Goal: Complete application form: Complete application form

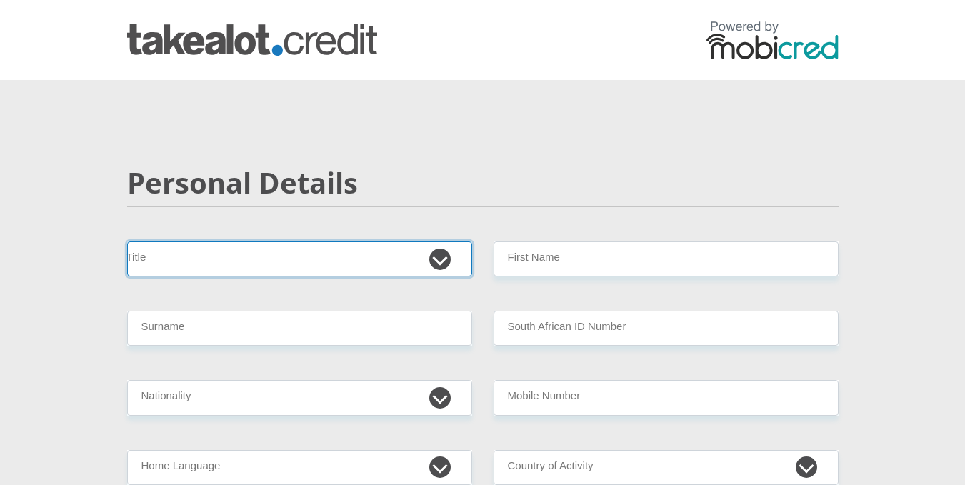
click at [445, 259] on select "Mr Ms Mrs Dr Other" at bounding box center [299, 258] width 345 height 35
select select "Mrs"
click at [127, 241] on select "Mr Ms Mrs Dr Other" at bounding box center [299, 258] width 345 height 35
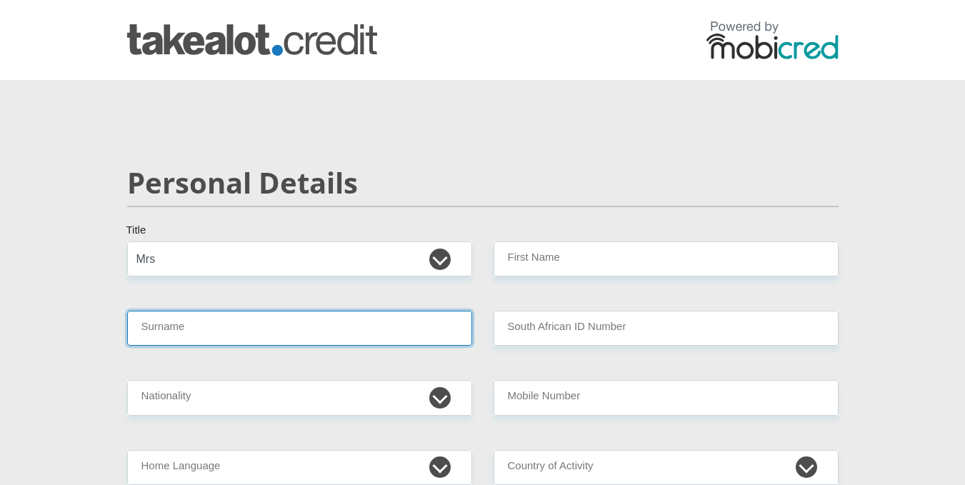
click at [197, 324] on input "Surname" at bounding box center [299, 328] width 345 height 35
type input "Malapane"
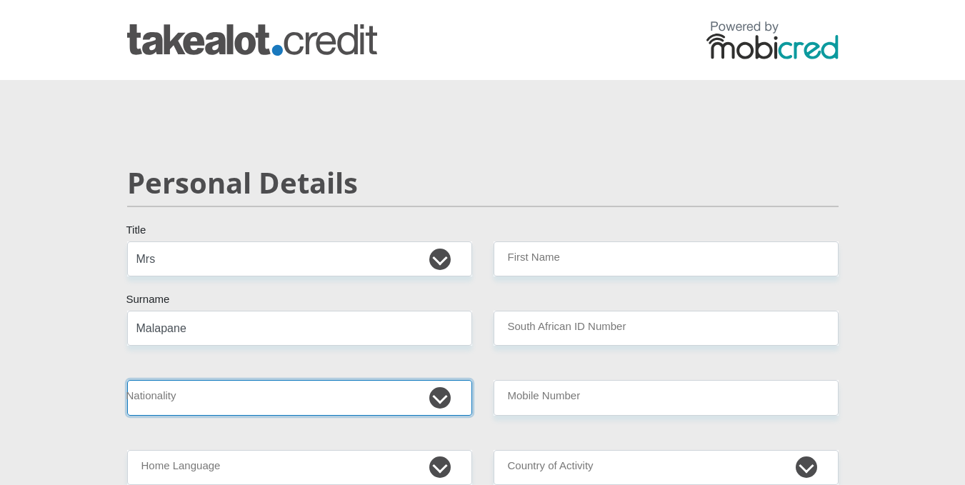
click at [236, 391] on select "South Africa Afghanistan Aland Islands Albania Algeria America Samoa American V…" at bounding box center [299, 397] width 345 height 35
select select "ZAF"
click at [127, 380] on select "South Africa Afghanistan Aland Islands Albania Algeria America Samoa American V…" at bounding box center [299, 397] width 345 height 35
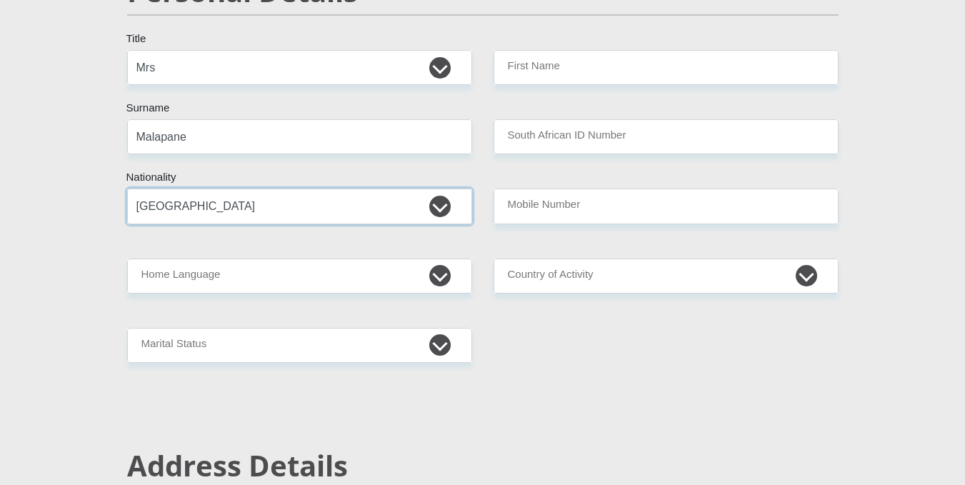
scroll to position [200, 0]
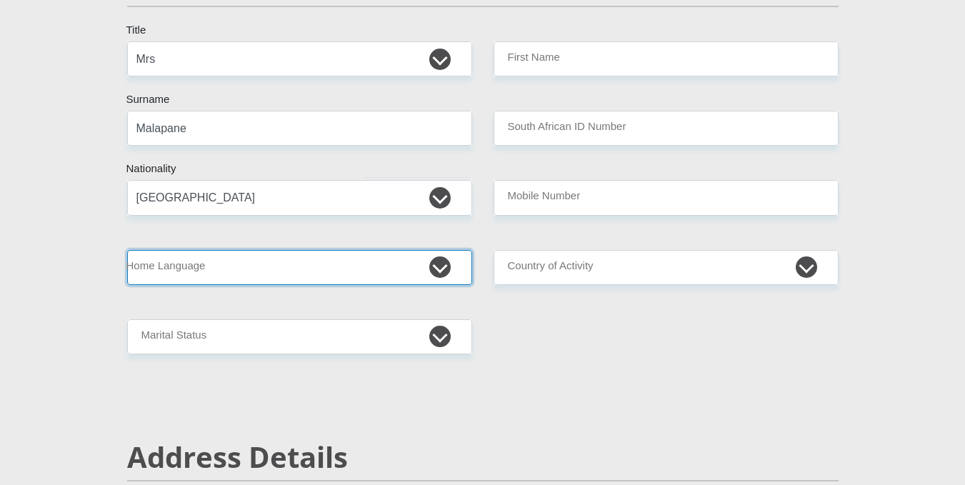
click at [445, 266] on select "Afrikaans English Sepedi South Ndebele Southern Sotho Swati Tsonga Tswana Venda…" at bounding box center [299, 267] width 345 height 35
select select "nso"
click at [127, 250] on select "Afrikaans English Sepedi South Ndebele Southern Sotho Swati Tsonga Tswana Venda…" at bounding box center [299, 267] width 345 height 35
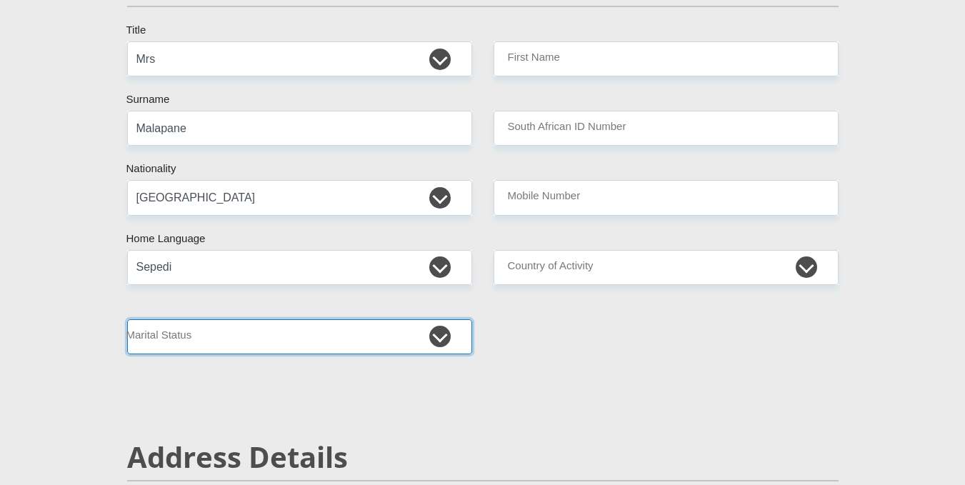
click at [441, 339] on select "Married ANC Single Divorced Widowed Married COP or Customary Law" at bounding box center [299, 336] width 345 height 35
select select "5"
click at [127, 319] on select "Married ANC Single Divorced Widowed Married COP or Customary Law" at bounding box center [299, 336] width 345 height 35
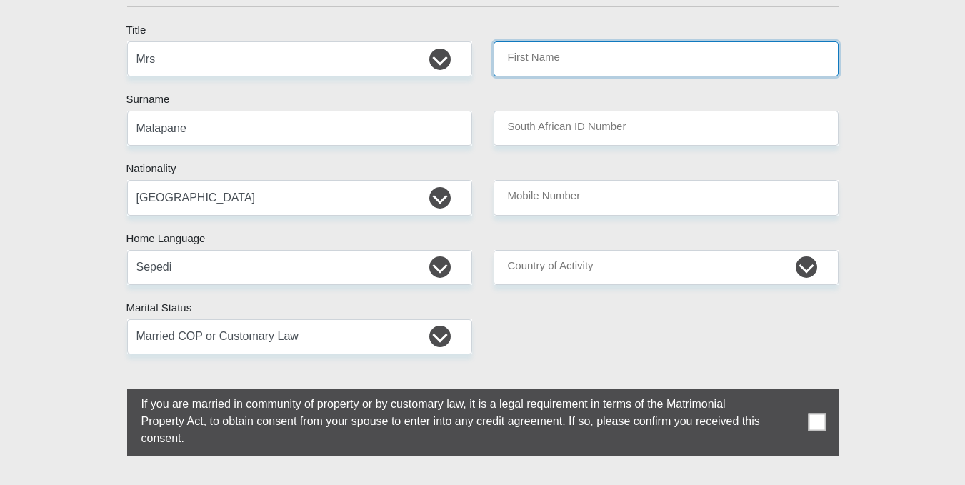
click at [578, 64] on input "First Name" at bounding box center [665, 58] width 345 height 35
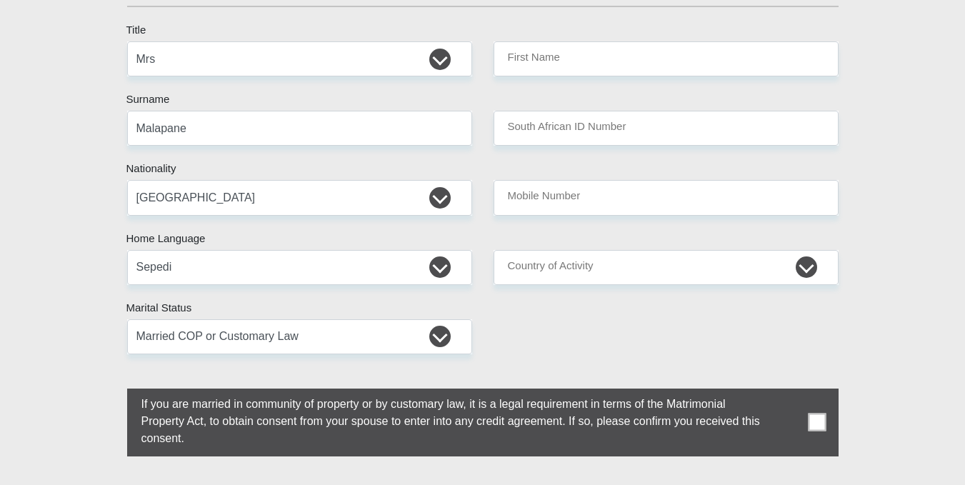
click at [812, 420] on span at bounding box center [817, 422] width 18 height 18
click at [113, 392] on input "checkbox" at bounding box center [113, 392] width 0 height 0
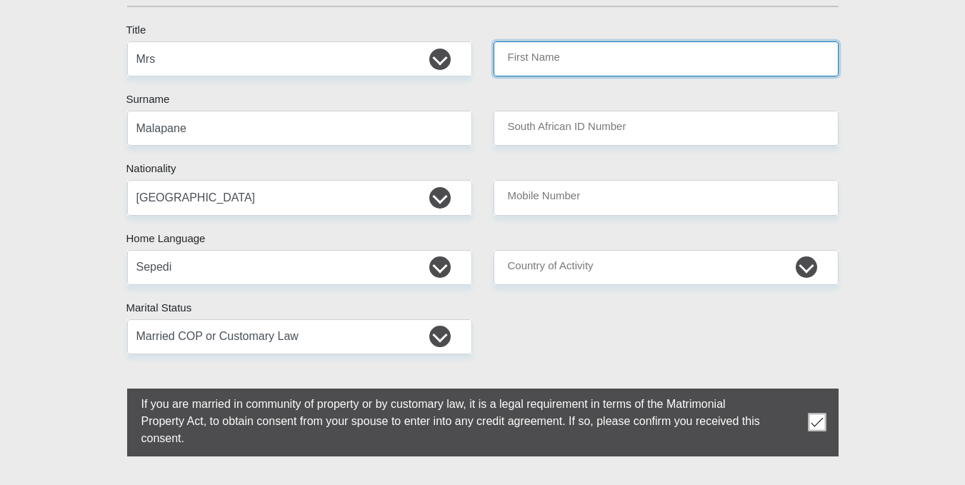
click at [576, 55] on input "First Name" at bounding box center [665, 58] width 345 height 35
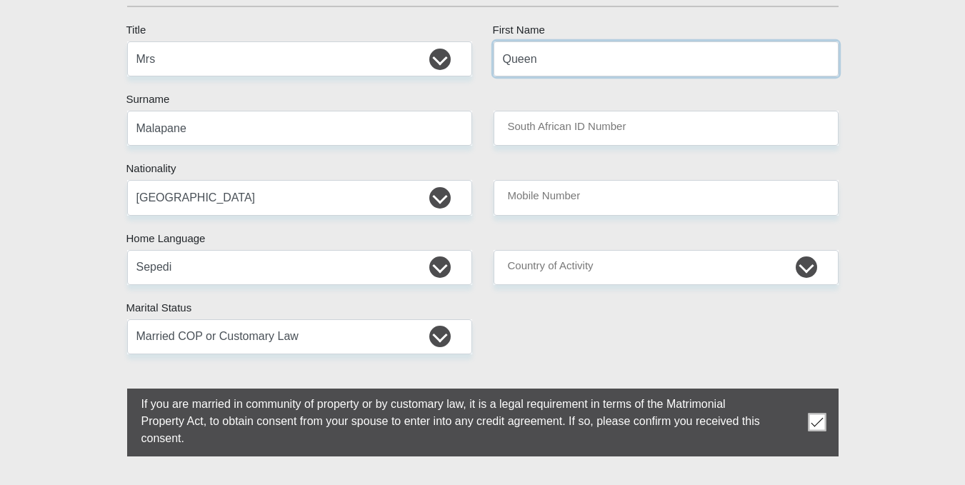
type input "Queen"
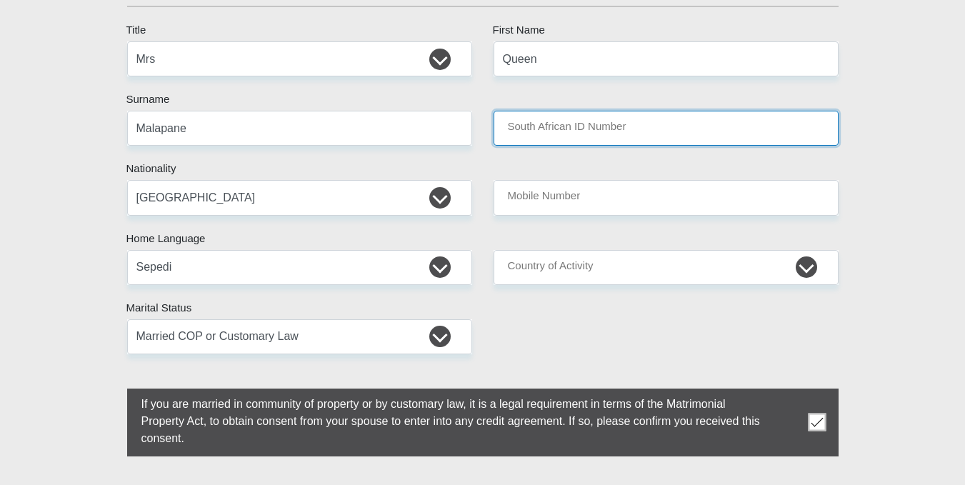
click at [636, 126] on input "South African ID Number" at bounding box center [665, 128] width 345 height 35
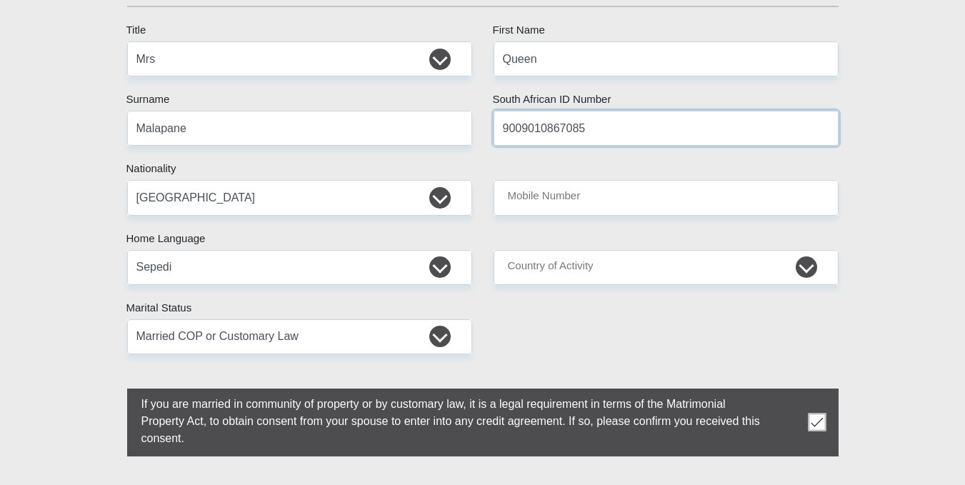
type input "9009010867085"
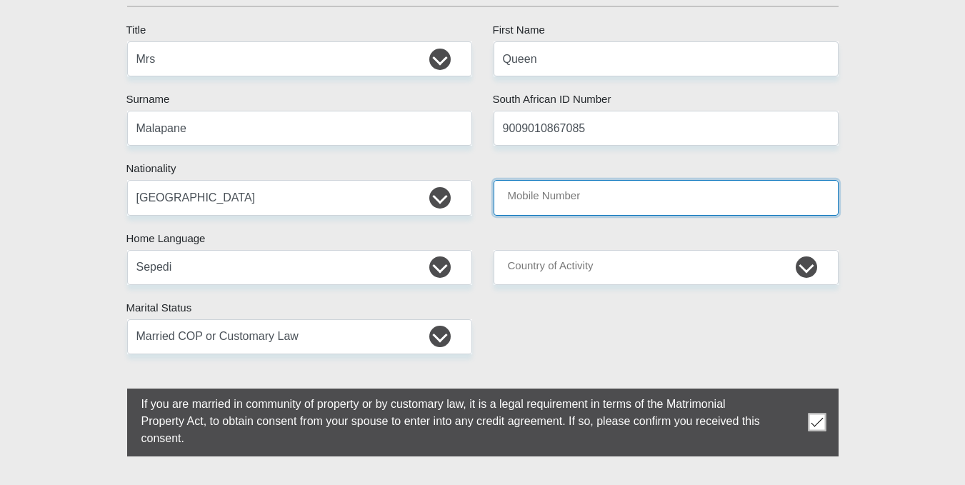
click at [589, 201] on input "Mobile Number" at bounding box center [665, 197] width 345 height 35
type input "0724543296"
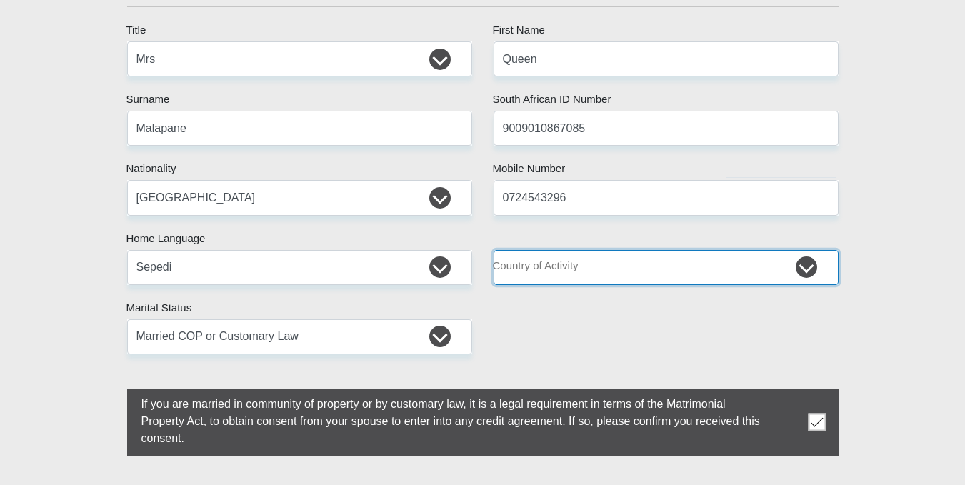
click at [643, 264] on select "South Africa Afghanistan Aland Islands Albania Algeria America Samoa American V…" at bounding box center [665, 267] width 345 height 35
select select "ZAF"
click at [493, 250] on select "South Africa Afghanistan Aland Islands Albania Algeria America Samoa American V…" at bounding box center [665, 267] width 345 height 35
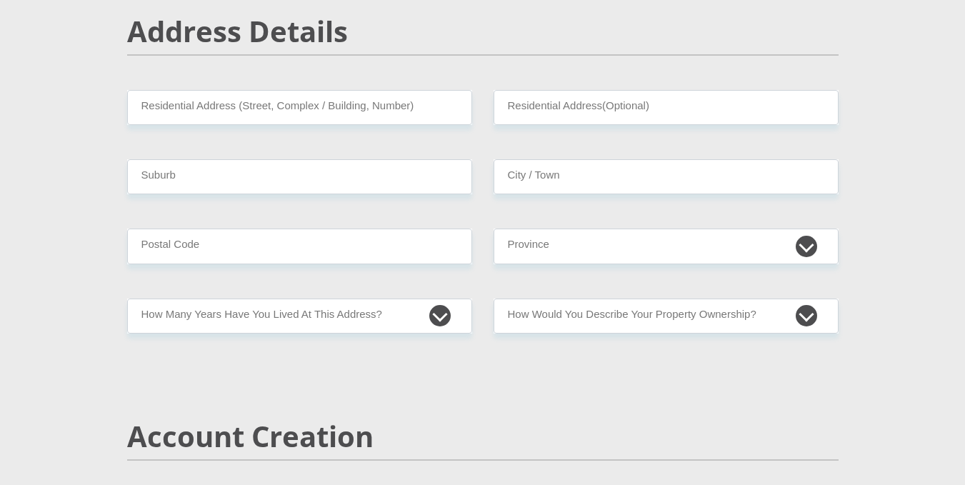
scroll to position [695, 0]
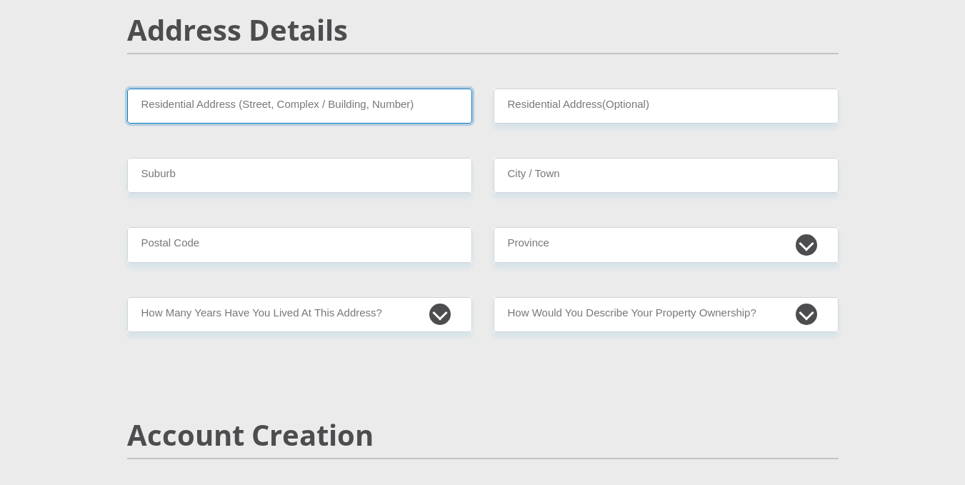
click at [415, 105] on input "Residential Address (Street, Complex / Building, Number)" at bounding box center [299, 106] width 345 height 35
type input "BURGERSFORT"
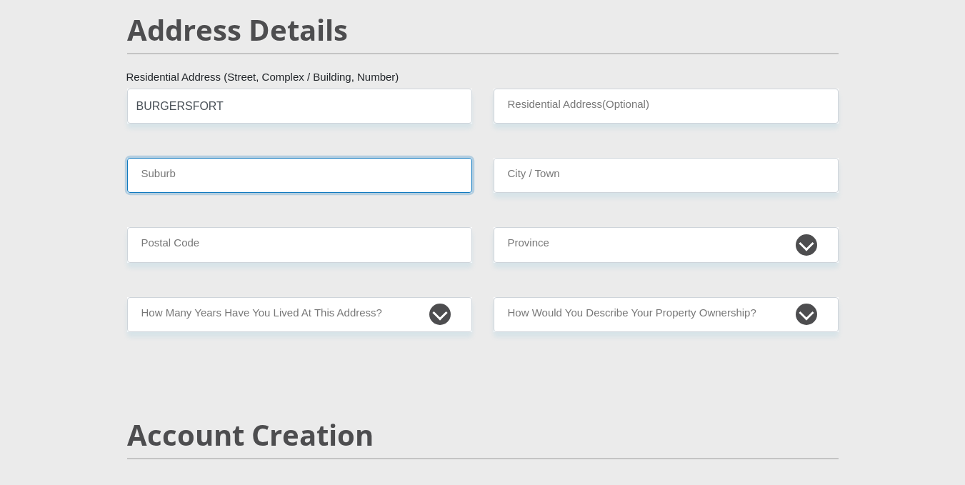
type input "Kgapaneng Village, Ga Matlakala"
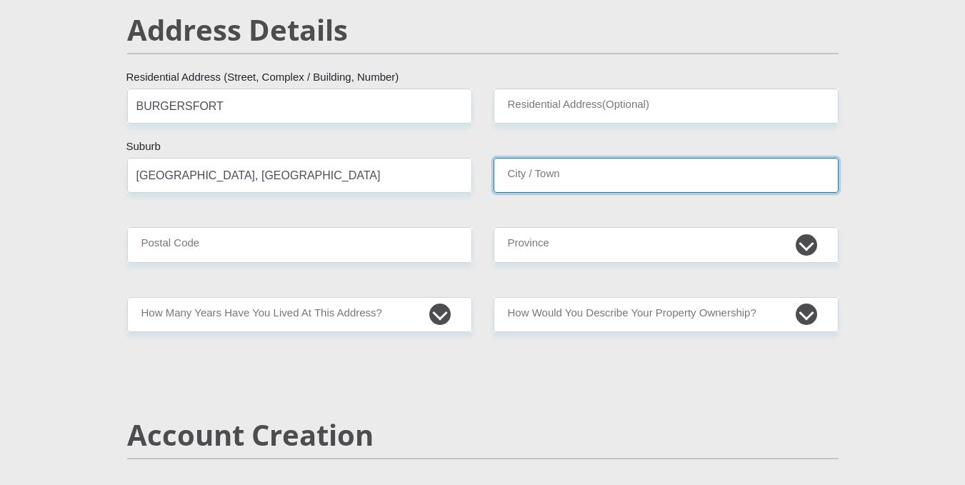
type input "Kgapaneng Village, Ga Matlakala"
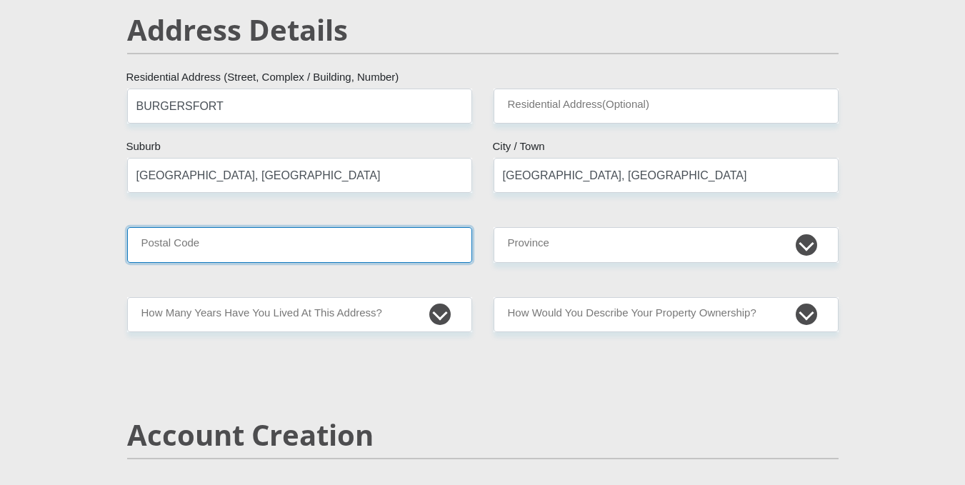
type input "1150"
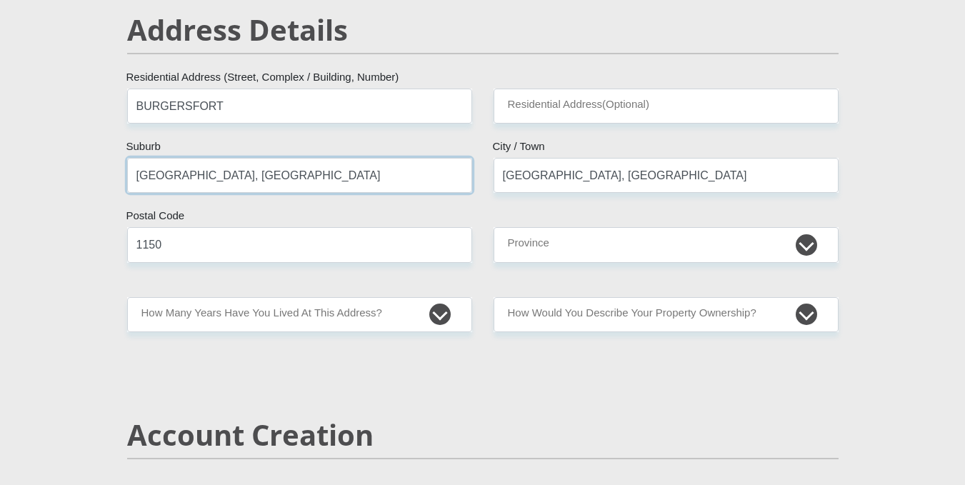
click at [308, 178] on input "Kgapaneng Village, Ga Matlakala" at bounding box center [299, 175] width 345 height 35
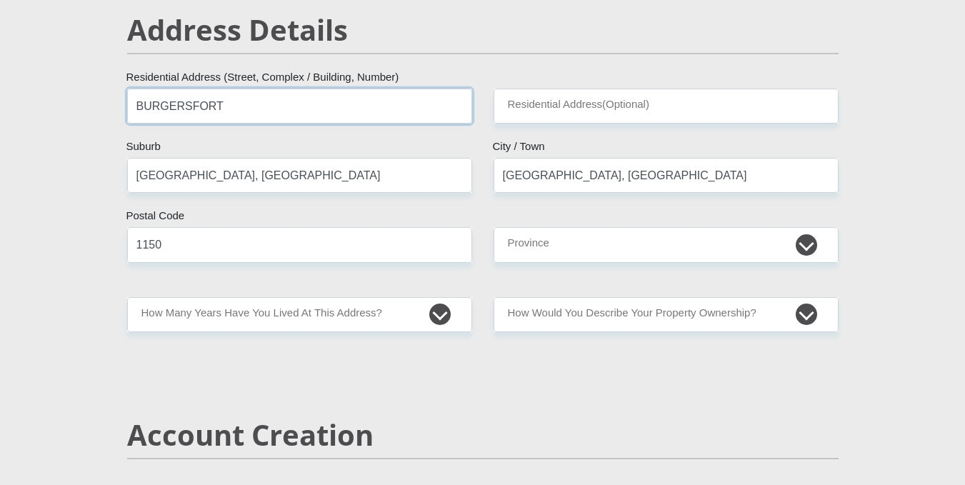
click at [291, 106] on input "BURGERSFORT" at bounding box center [299, 106] width 345 height 35
type input "B"
type input "Tubatse ownship, Praktiseer, EXT 3 Shushumela"
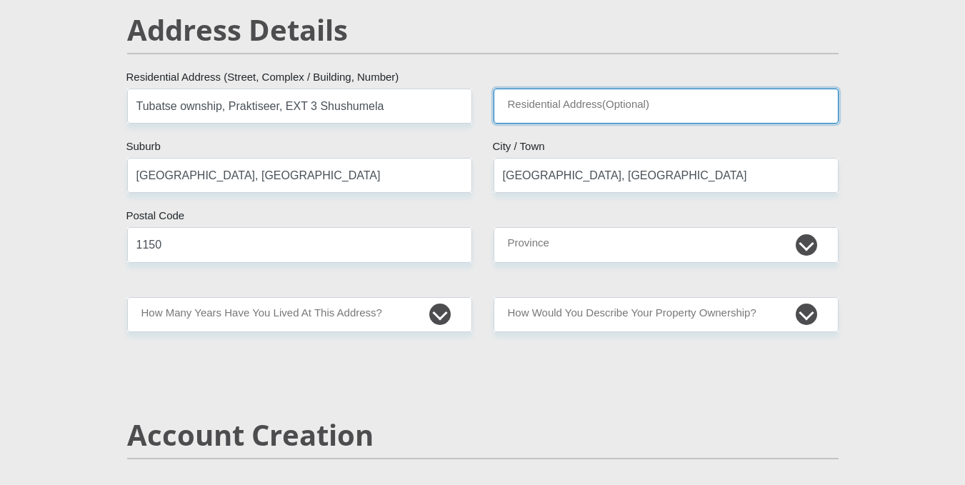
click at [661, 104] on input "Residential Address(Optional)" at bounding box center [665, 106] width 345 height 35
type input "1315 [GEOGRAPHIC_DATA], [GEOGRAPHIC_DATA]"
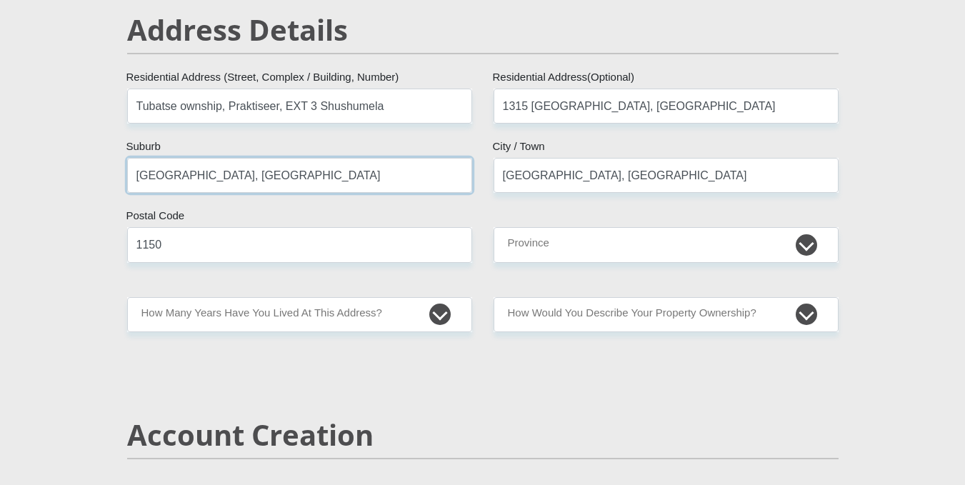
click at [317, 174] on input "Kgapaneng Village, Ga Matlakala" at bounding box center [299, 175] width 345 height 35
type input "K"
type input "Praktiseer"
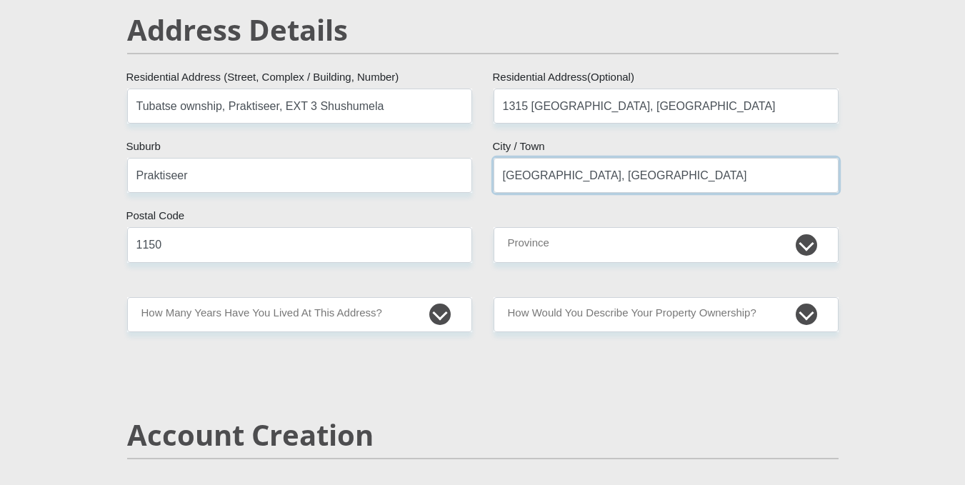
click at [708, 172] on input "Kgapaneng Village, Ga Matlakala" at bounding box center [665, 175] width 345 height 35
type input "K"
type input "Burgersfort"
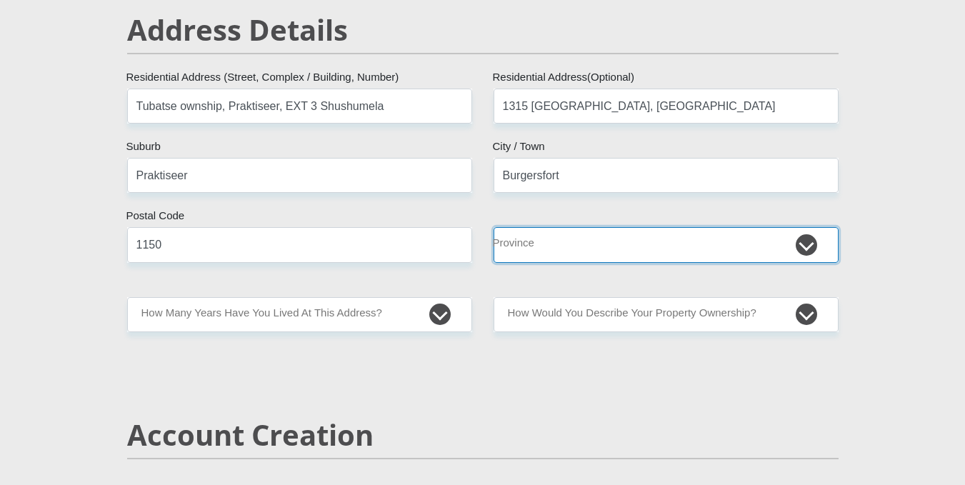
click at [771, 251] on select "Eastern Cape Free State Gauteng KwaZulu-Natal Limpopo Mpumalanga Northern Cape …" at bounding box center [665, 244] width 345 height 35
select select "Limpopo"
click at [493, 227] on select "Eastern Cape Free State Gauteng KwaZulu-Natal Limpopo Mpumalanga Northern Cape …" at bounding box center [665, 244] width 345 height 35
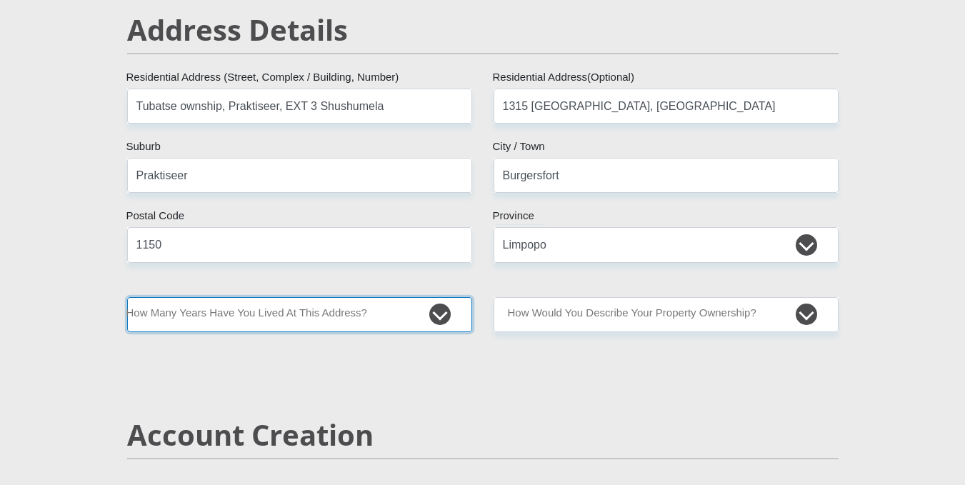
click at [428, 312] on select "less than 1 year 1-3 years 3-5 years 5+ years" at bounding box center [299, 314] width 345 height 35
select select "5"
click at [127, 297] on select "less than 1 year 1-3 years 3-5 years 5+ years" at bounding box center [299, 314] width 345 height 35
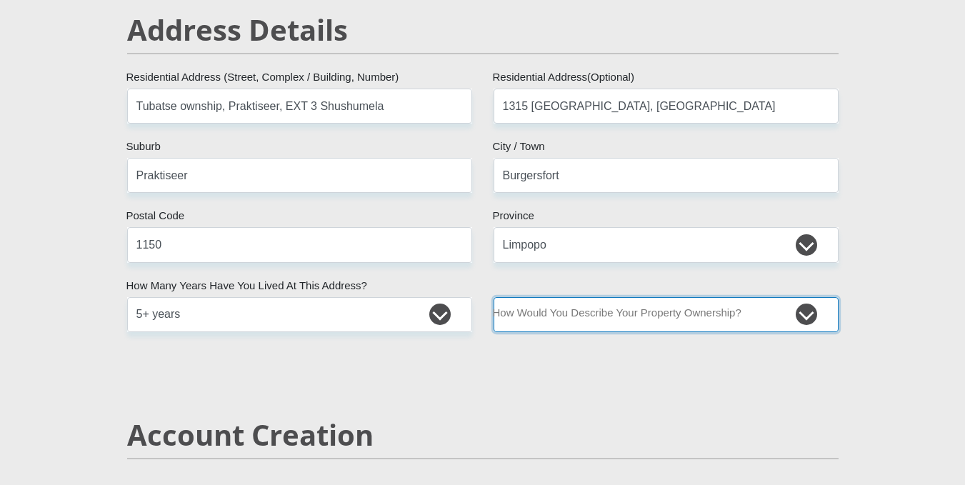
click at [796, 321] on select "Owned Rented Family Owned Company Dwelling" at bounding box center [665, 314] width 345 height 35
select select "Owned"
click at [493, 297] on select "Owned Rented Family Owned Company Dwelling" at bounding box center [665, 314] width 345 height 35
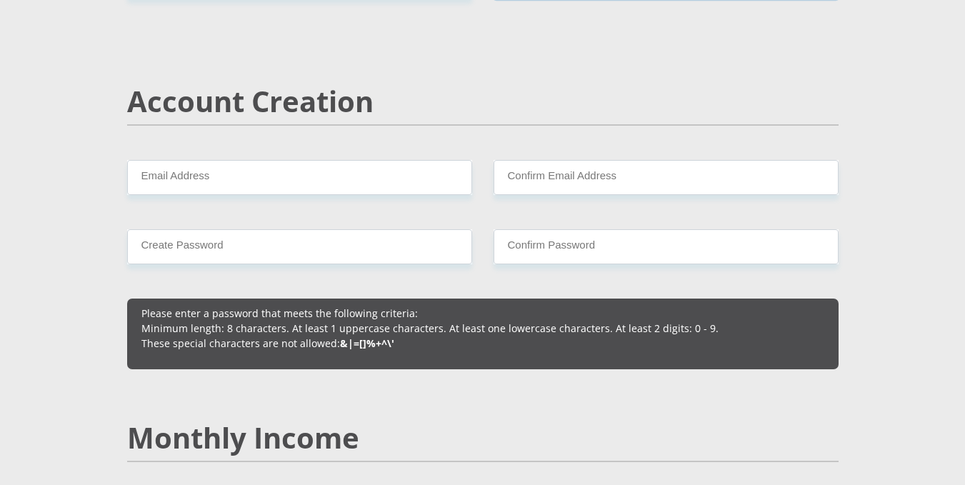
scroll to position [1066, 0]
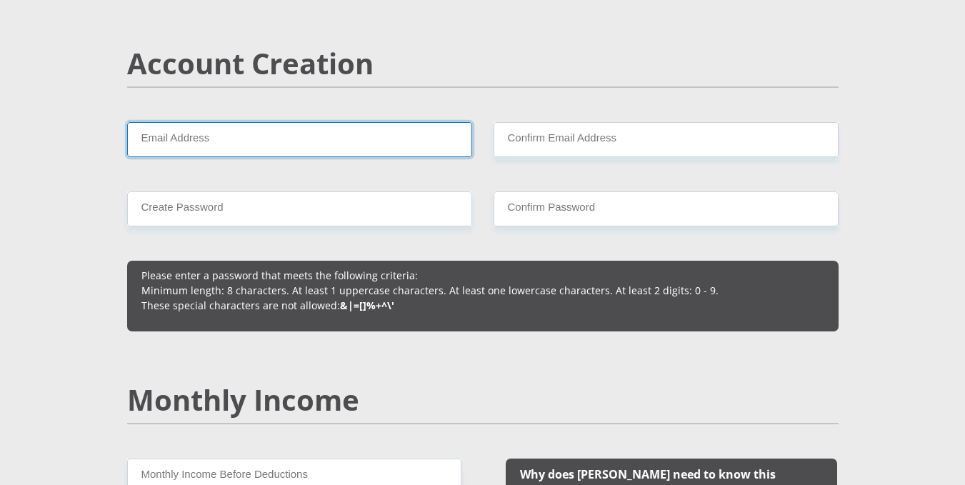
click at [275, 124] on input "Email Address" at bounding box center [299, 139] width 345 height 35
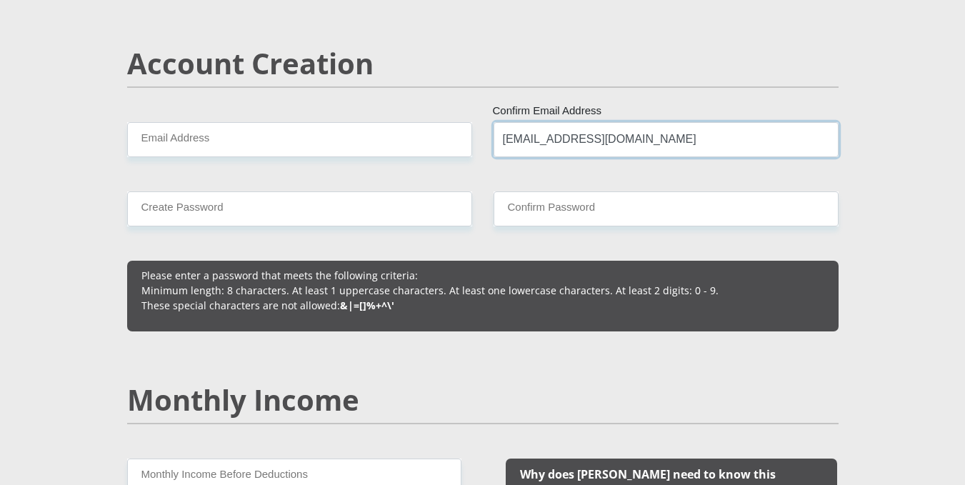
type input "[EMAIL_ADDRESS][DOMAIN_NAME]"
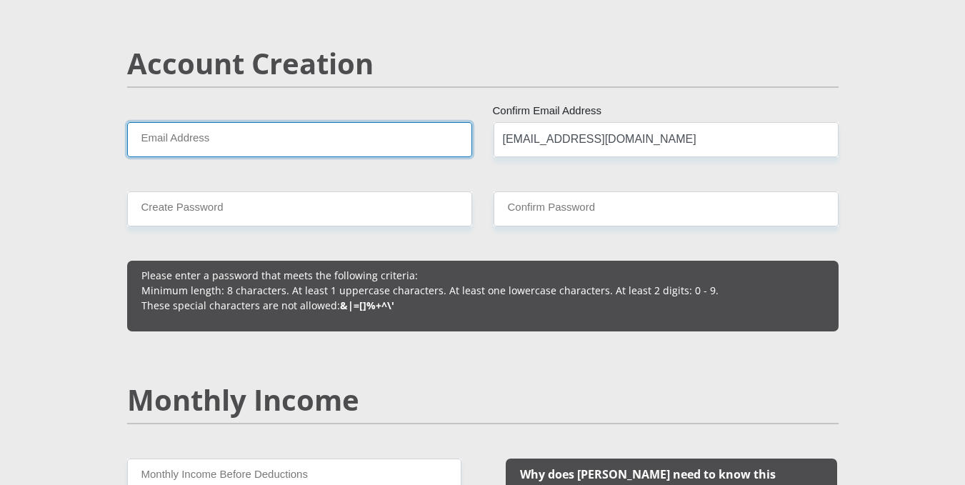
click at [235, 146] on input "Email Address" at bounding box center [299, 139] width 345 height 35
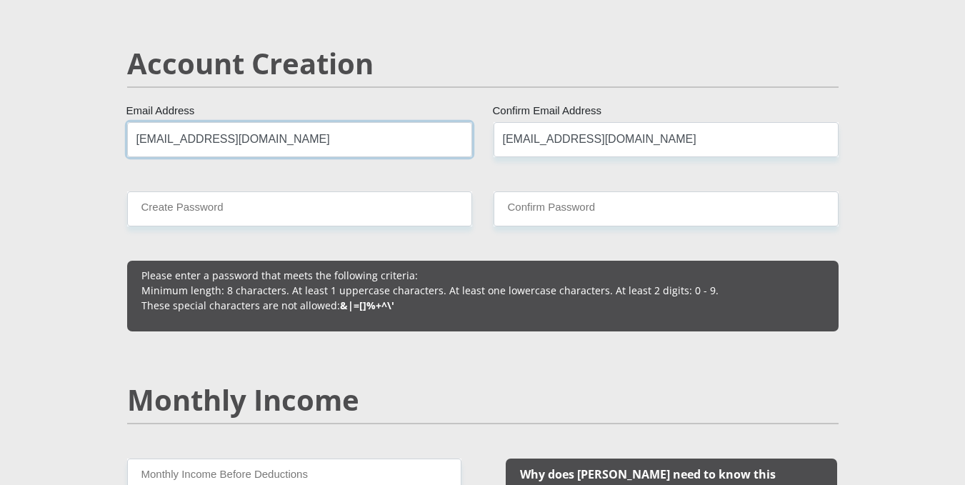
type input "[EMAIL_ADDRESS][DOMAIN_NAME]"
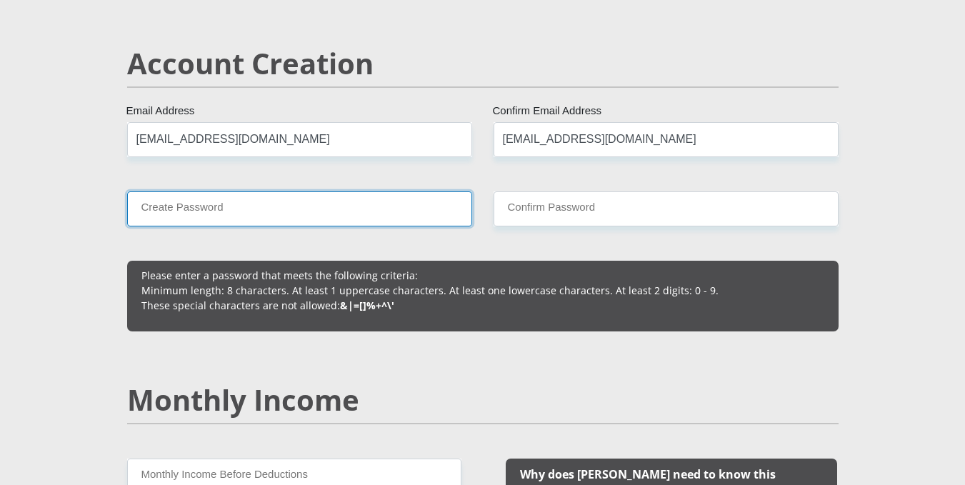
click at [223, 210] on input "Create Password" at bounding box center [299, 208] width 345 height 35
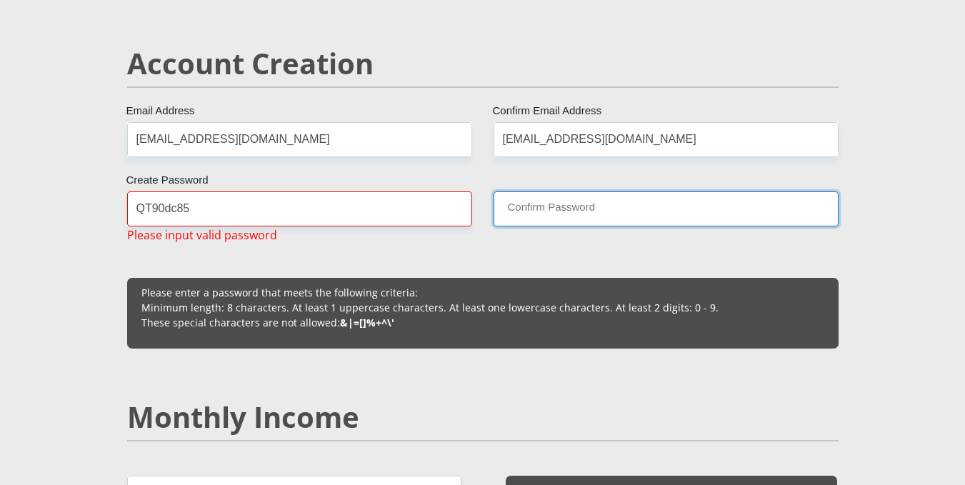
click at [623, 196] on input "Confirm Password" at bounding box center [665, 208] width 345 height 35
click at [611, 216] on input "Confirm Password" at bounding box center [665, 208] width 345 height 35
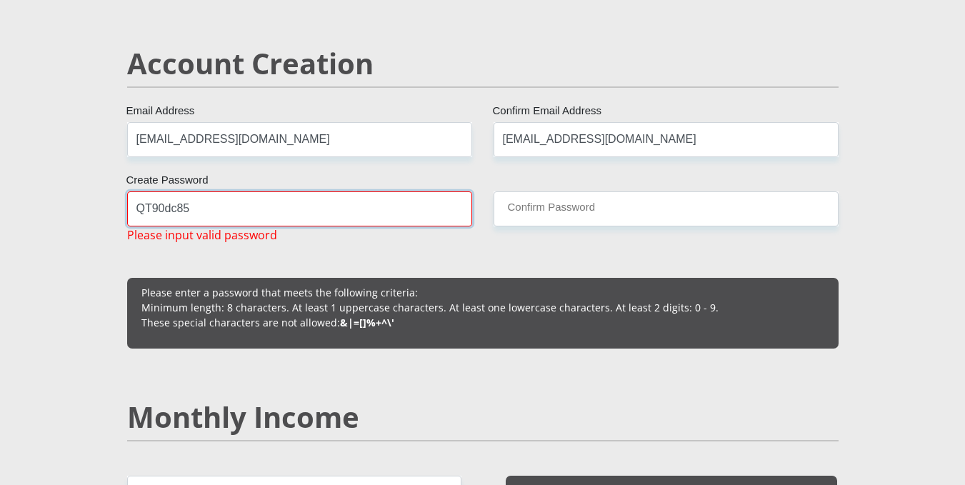
click at [189, 208] on input "QT90dc85" at bounding box center [299, 208] width 345 height 35
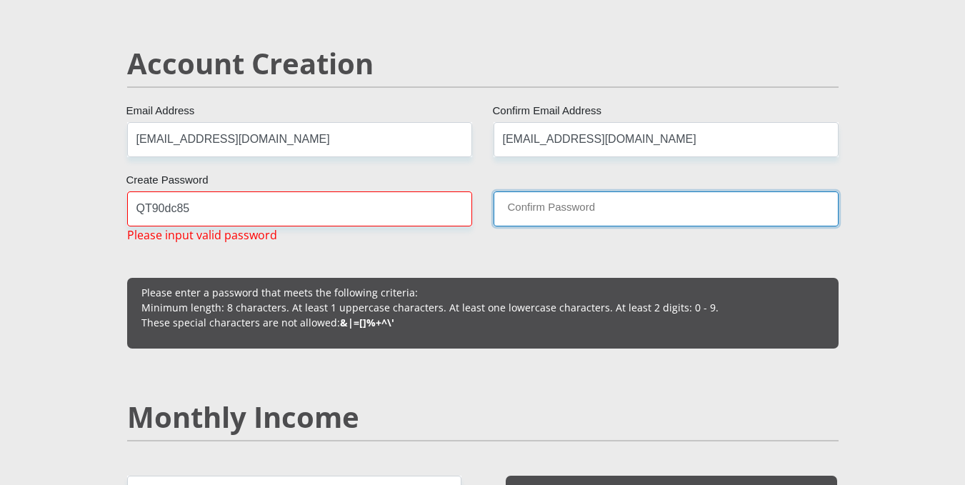
click at [604, 204] on input "Confirm Password" at bounding box center [665, 208] width 345 height 35
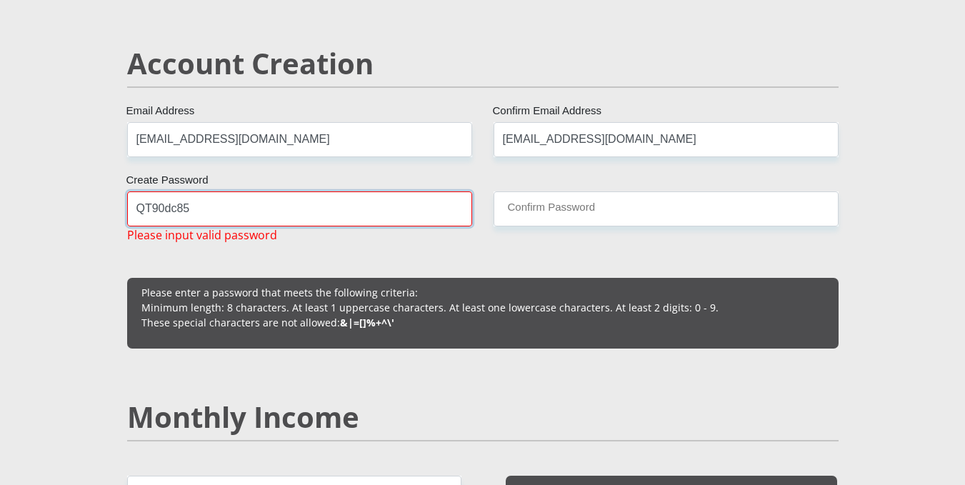
click at [194, 218] on input "QT90dc85" at bounding box center [299, 208] width 345 height 35
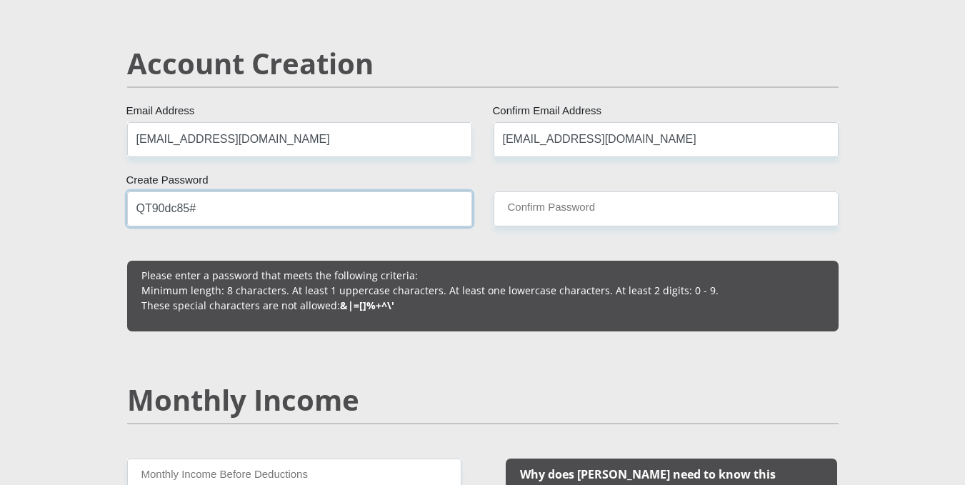
type input "QT90dc85#"
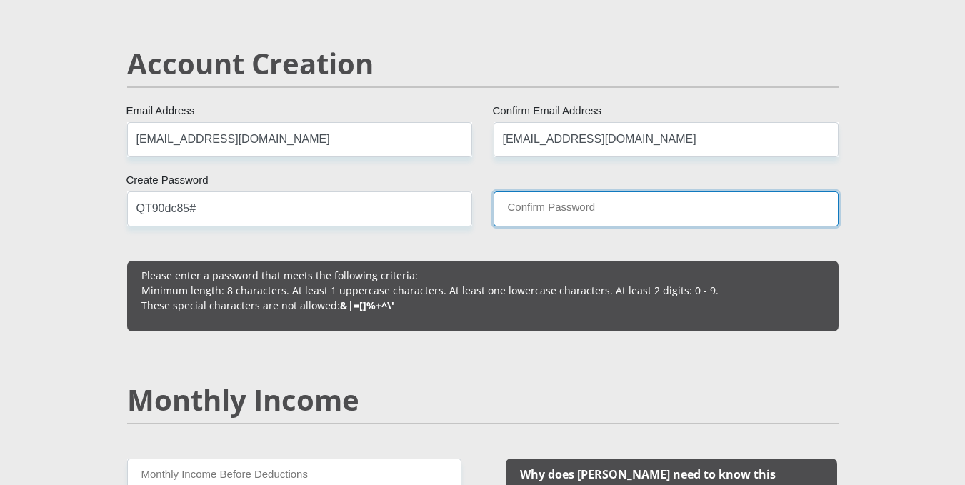
click at [629, 214] on input "Confirm Password" at bounding box center [665, 208] width 345 height 35
type input "QT90dc85#"
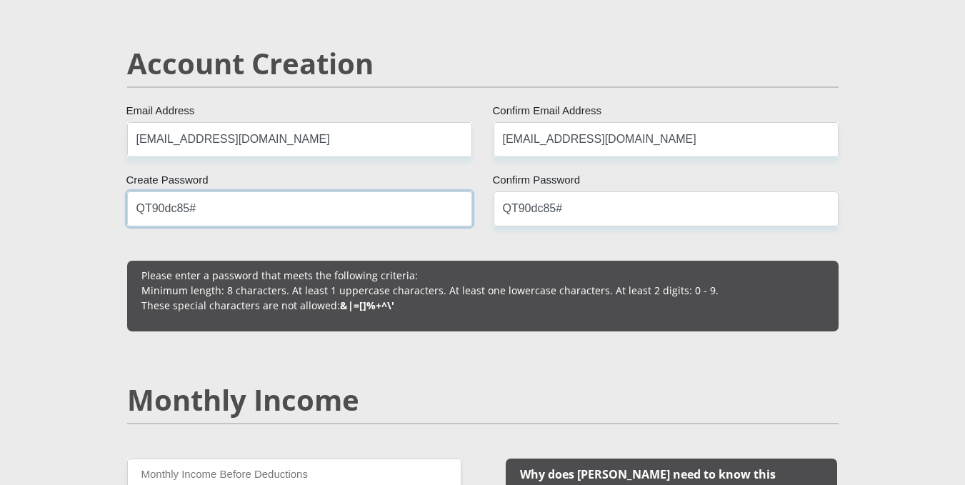
click at [187, 210] on input "QT90dc85#" at bounding box center [299, 208] width 345 height 35
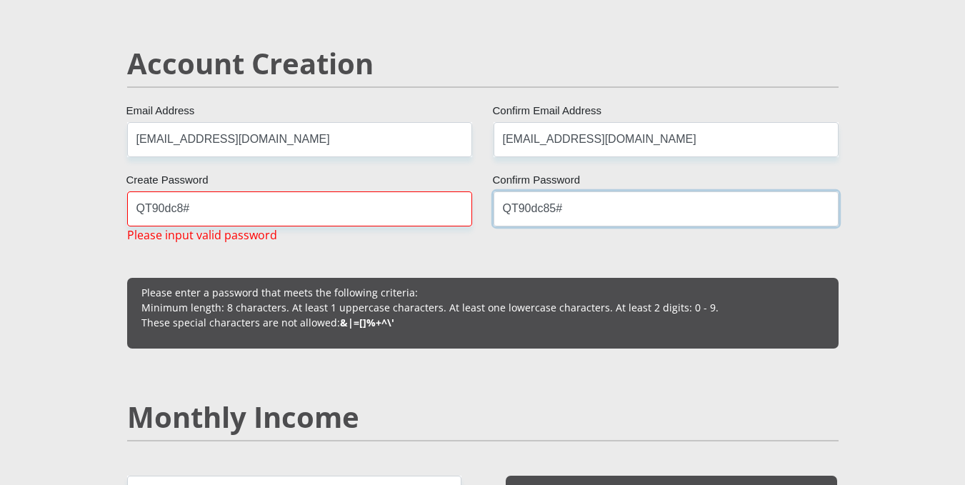
click at [553, 207] on input "QT90dc85#" at bounding box center [665, 208] width 345 height 35
click at [551, 210] on input "QT90dc85#" at bounding box center [665, 208] width 345 height 35
click at [553, 208] on input "QT90dc85#" at bounding box center [665, 208] width 345 height 35
click at [181, 207] on input "QT90dc8#" at bounding box center [299, 208] width 345 height 35
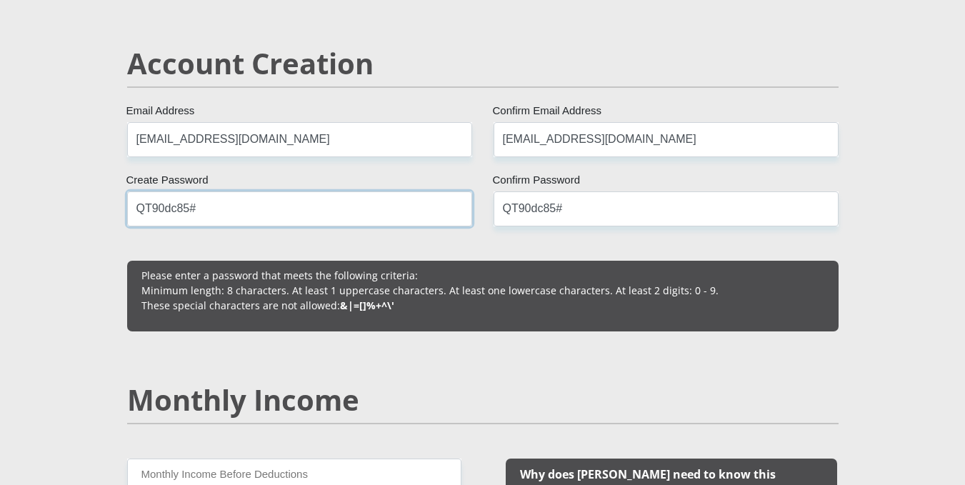
click at [194, 211] on input "QT90dc85#" at bounding box center [299, 208] width 345 height 35
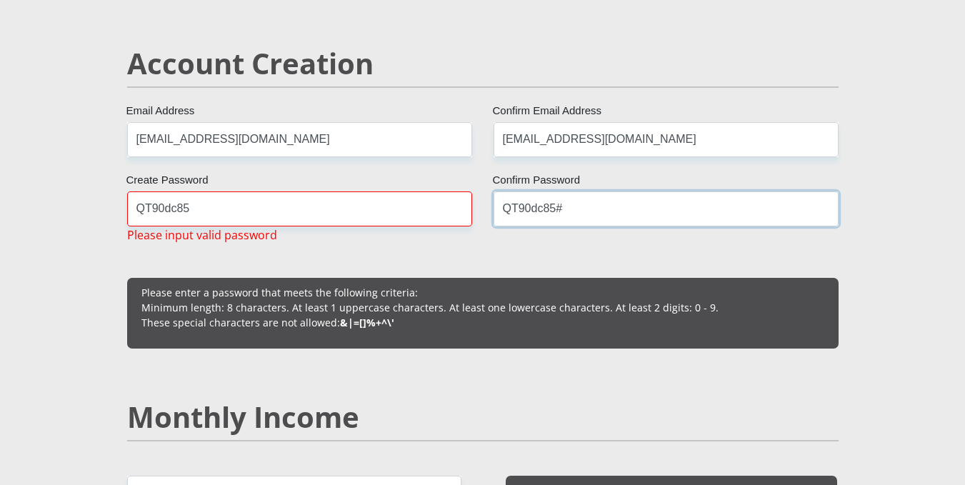
click at [568, 209] on input "QT90dc85#" at bounding box center [665, 208] width 345 height 35
click at [186, 212] on input "QT90dc85" at bounding box center [299, 208] width 345 height 35
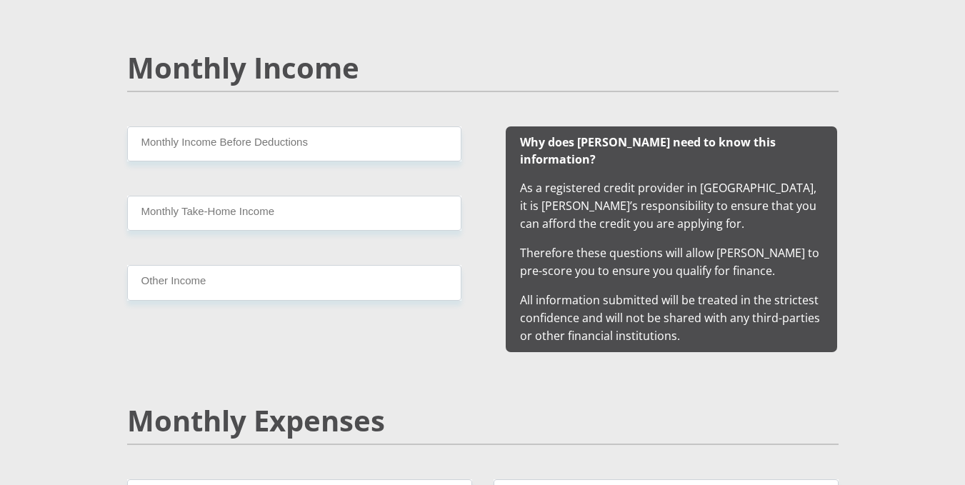
scroll to position [1418, 0]
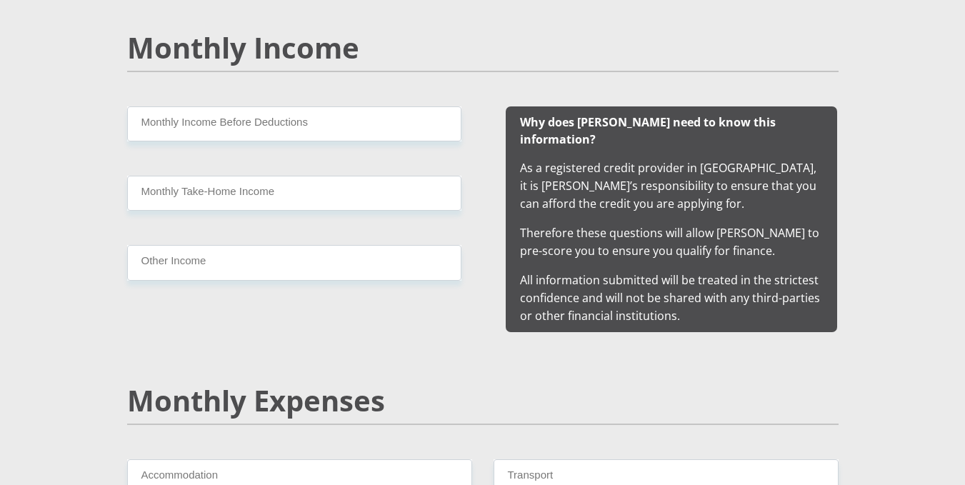
type input "QT90dc85#"
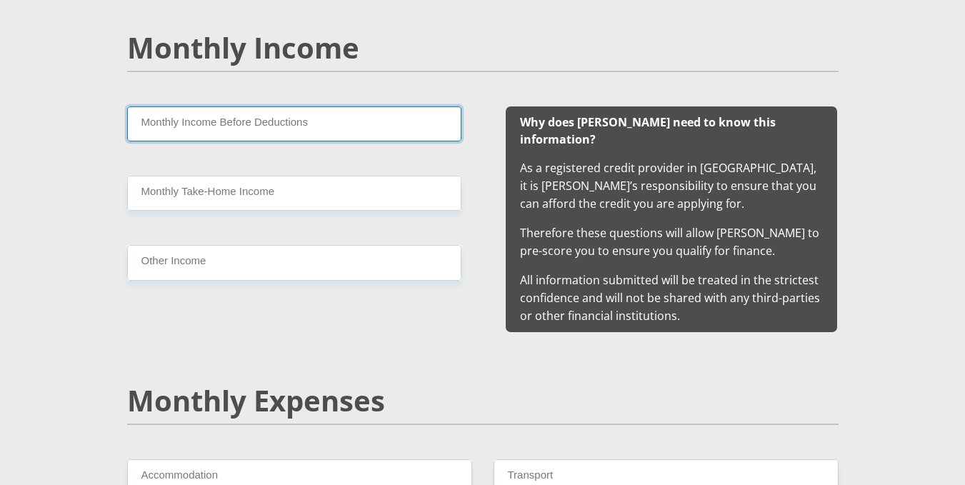
click at [331, 116] on input "Monthly Income Before Deductions" at bounding box center [294, 123] width 334 height 35
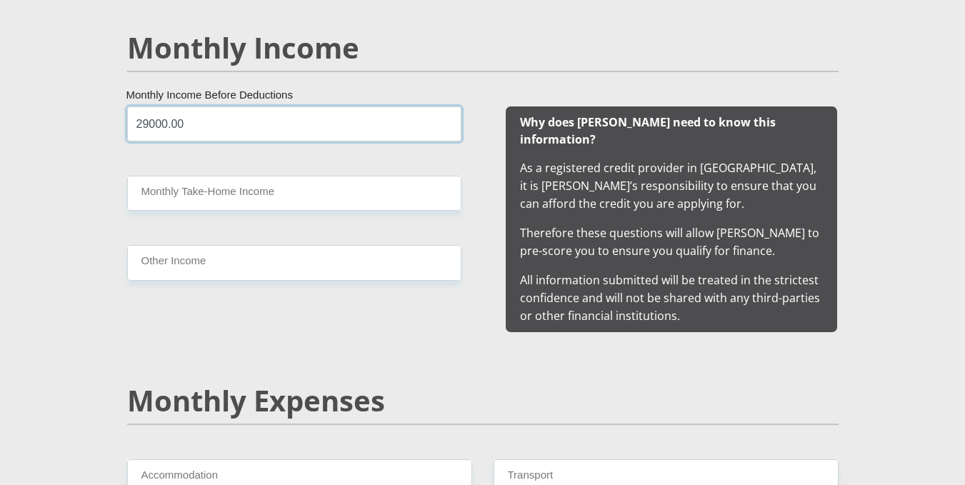
type input "29000.00"
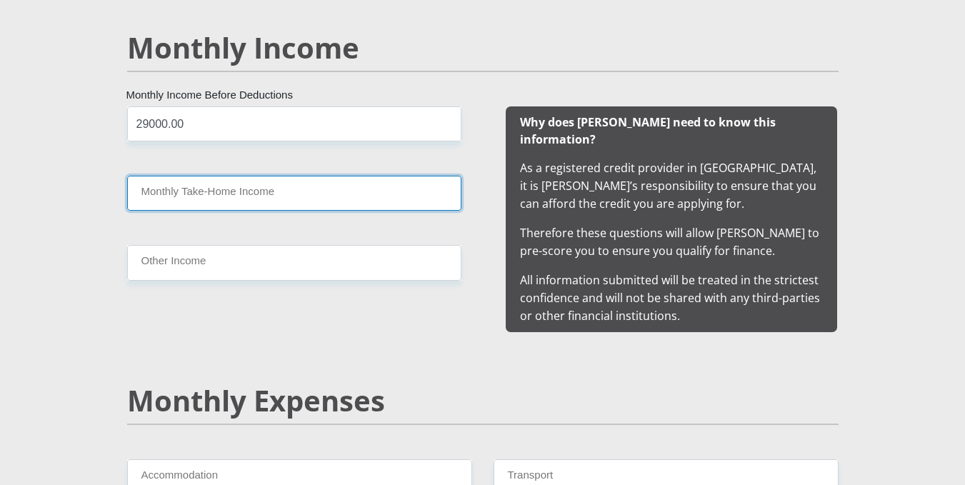
click at [289, 191] on input "Monthly Take-Home Income" at bounding box center [294, 193] width 334 height 35
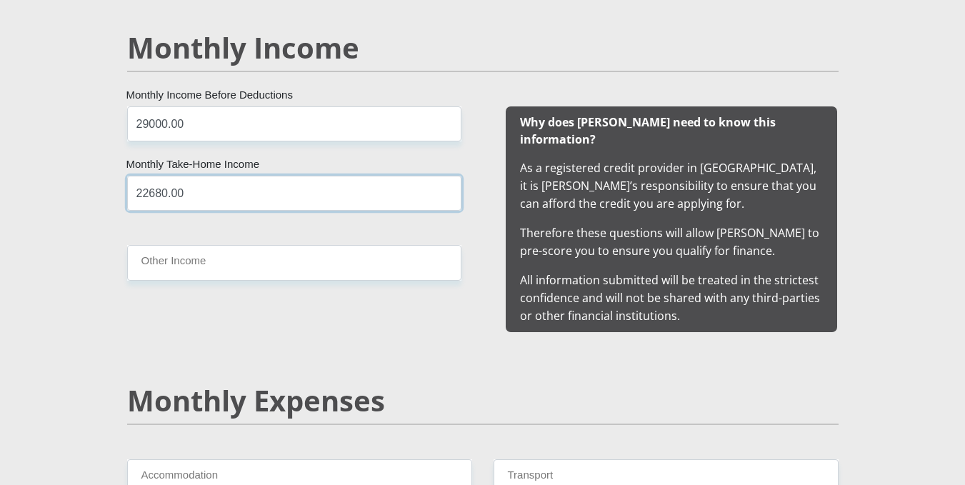
type input "22680.00"
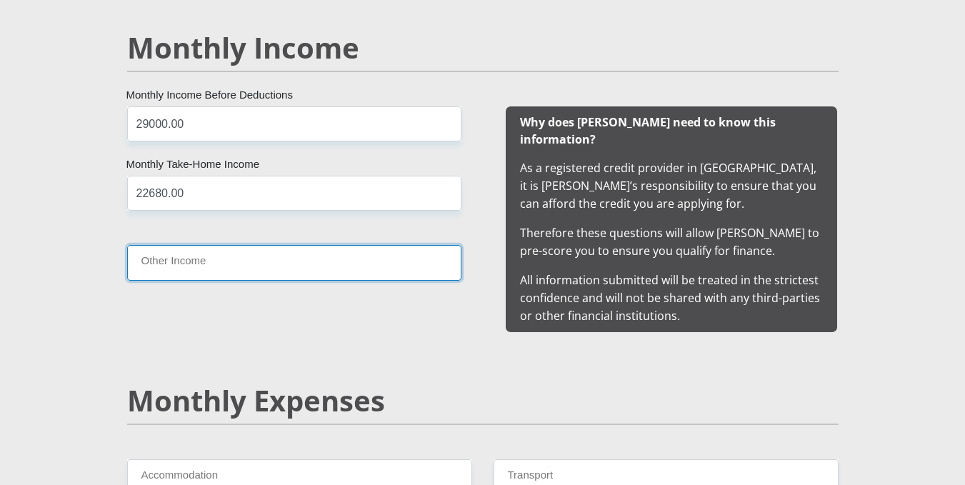
click at [241, 259] on input "Other Income" at bounding box center [294, 262] width 334 height 35
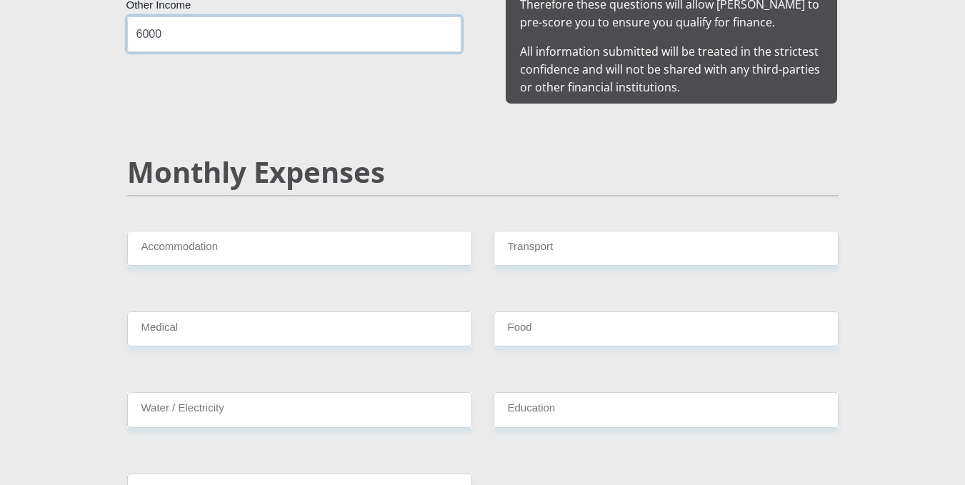
scroll to position [1675, 0]
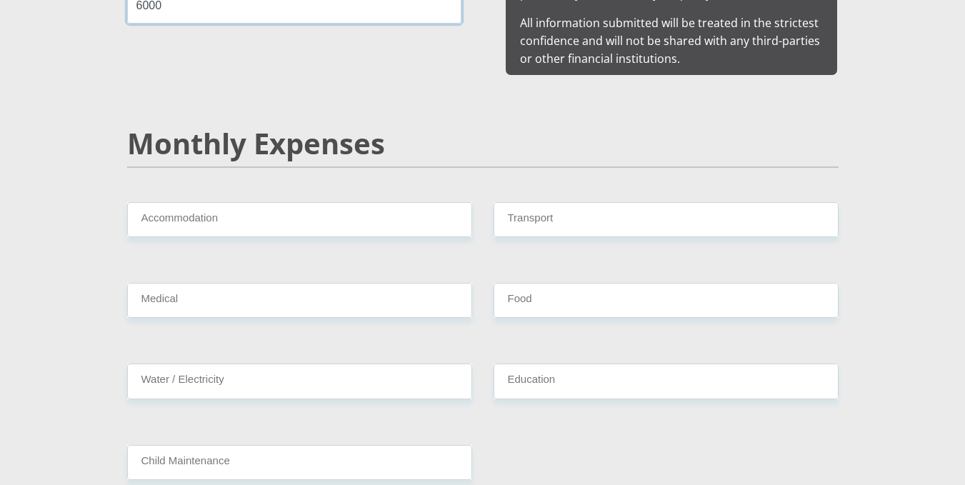
type input "6000"
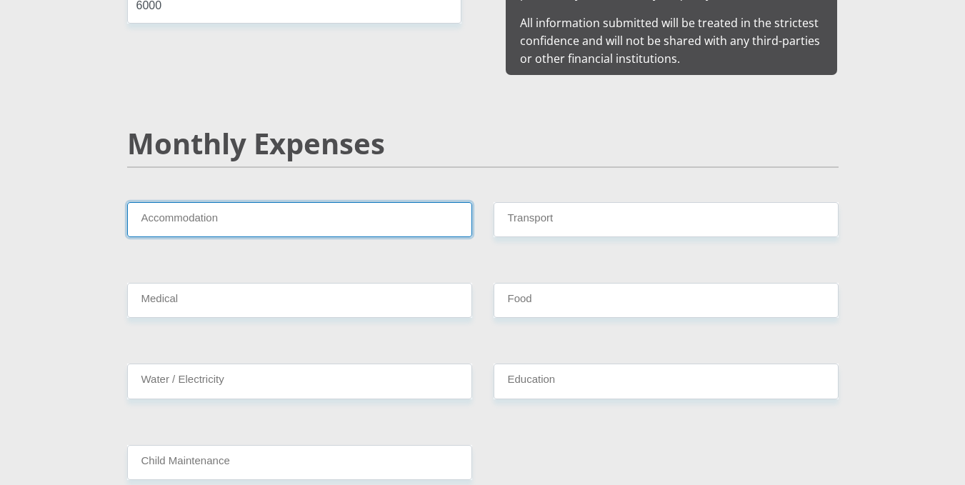
click at [251, 202] on input "Accommodation" at bounding box center [299, 219] width 345 height 35
type input "0"
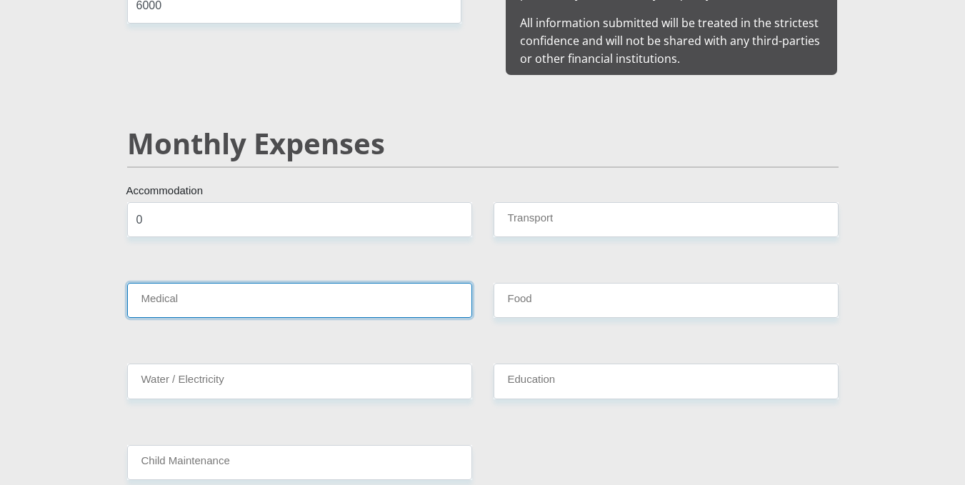
click at [211, 286] on input "Medical" at bounding box center [299, 300] width 345 height 35
type input "0"
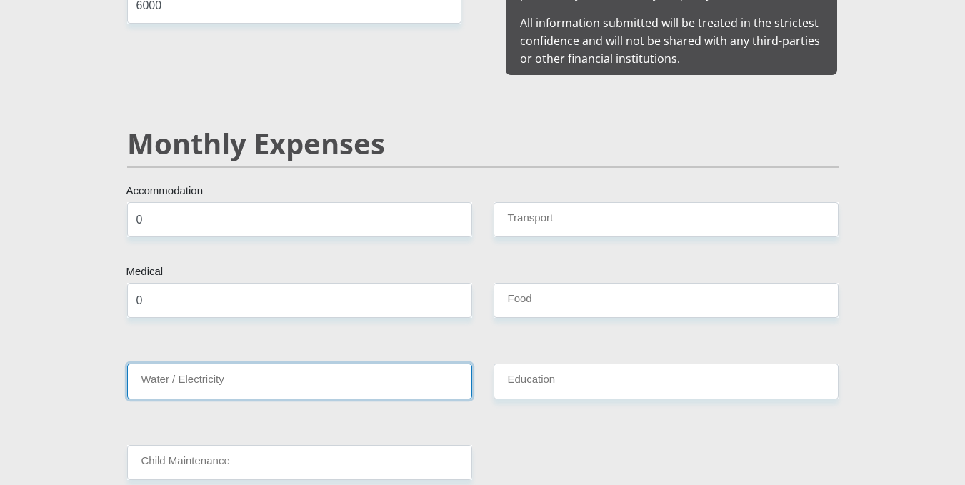
click at [228, 366] on input "Water / Electricity" at bounding box center [299, 380] width 345 height 35
type input "0"
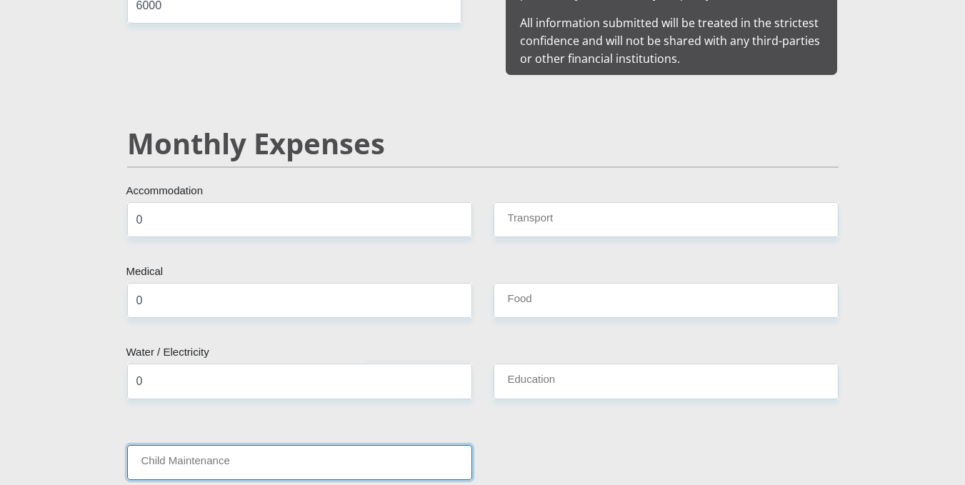
click at [247, 445] on input "Child Maintenance" at bounding box center [299, 462] width 345 height 35
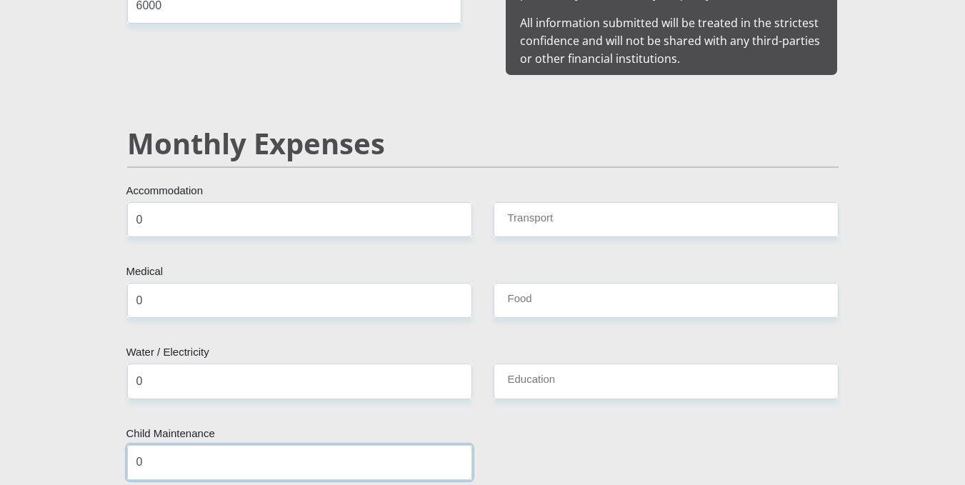
type input "0"
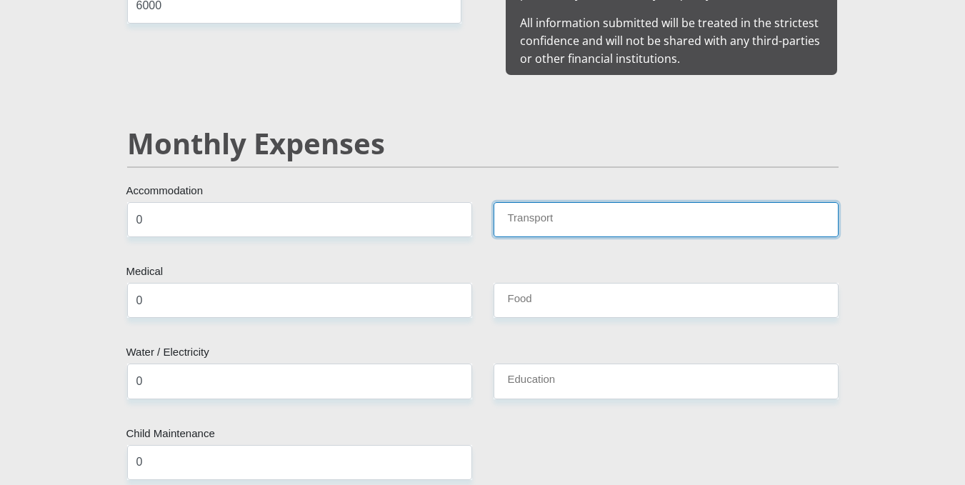
click at [598, 202] on input "Transport" at bounding box center [665, 219] width 345 height 35
type input "400"
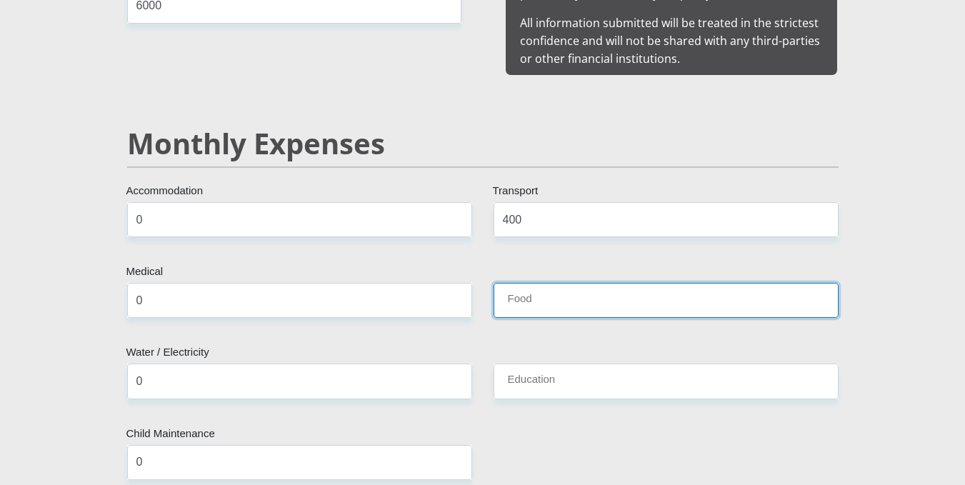
click at [562, 286] on input "Food" at bounding box center [665, 300] width 345 height 35
type input "4000"
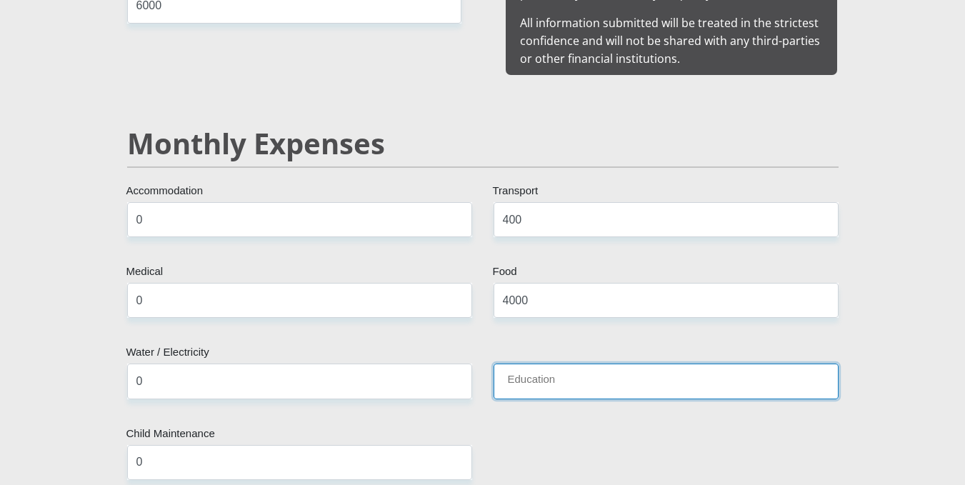
click at [577, 363] on input "Education" at bounding box center [665, 380] width 345 height 35
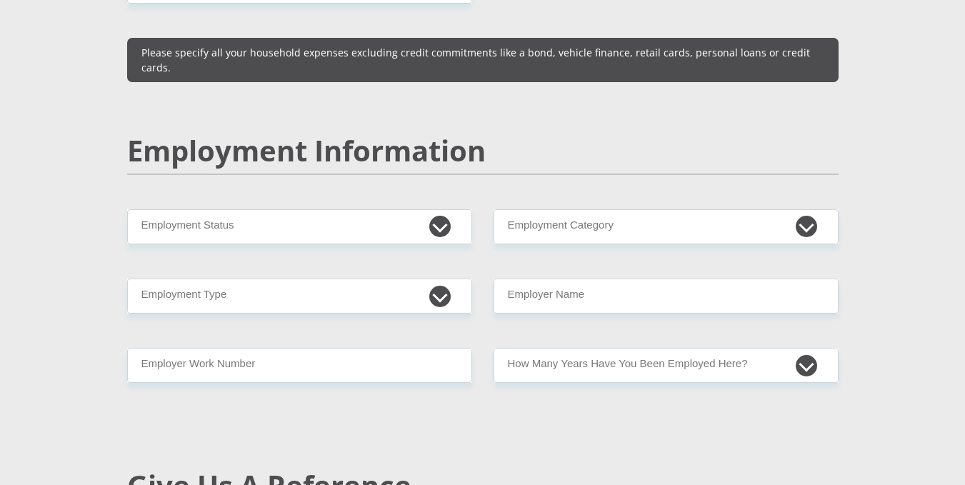
scroll to position [2161, 0]
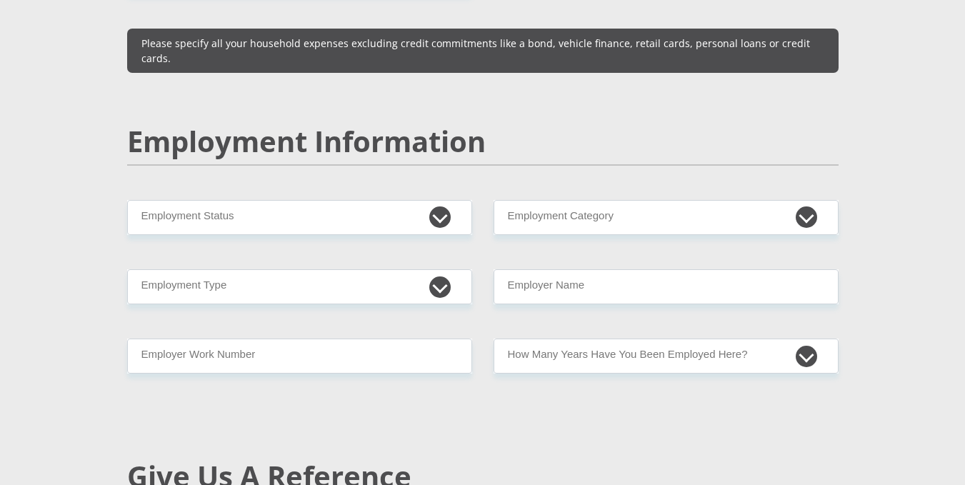
type input "0"
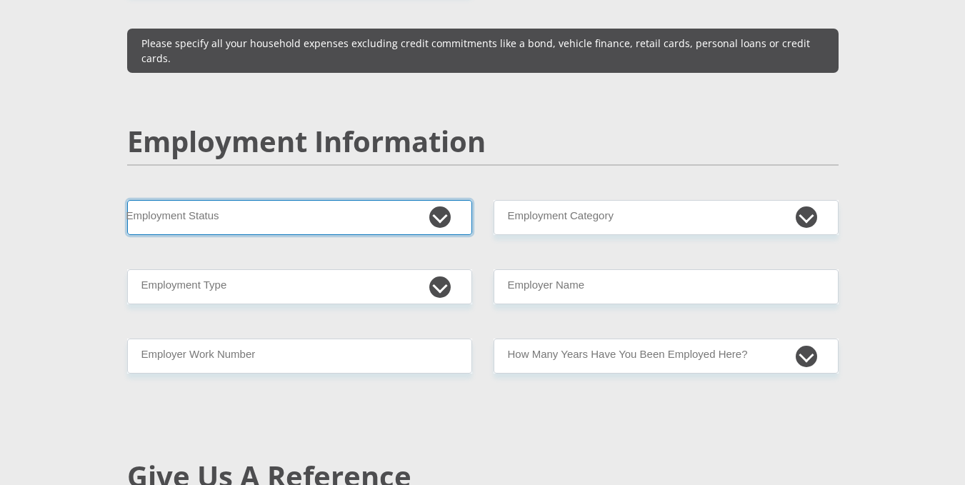
click at [440, 200] on select "Permanent/Full-time Part-time/Casual Contract Worker Self-Employed Housewife Re…" at bounding box center [299, 217] width 345 height 35
select select "1"
click at [127, 200] on select "Permanent/Full-time Part-time/Casual Contract Worker Self-Employed Housewife Re…" at bounding box center [299, 217] width 345 height 35
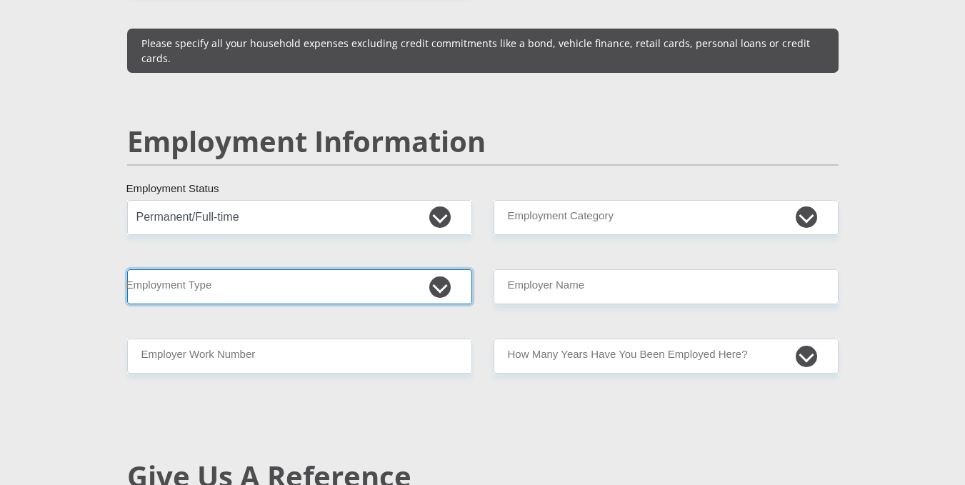
click at [441, 269] on select "College/Lecturer Craft Seller Creative Driver Executive Farmer Forces - Non Com…" at bounding box center [299, 286] width 345 height 35
select select "Permanent Teacher"
click at [127, 269] on select "College/Lecturer Craft Seller Creative Driver Executive Farmer Forces - Non Com…" at bounding box center [299, 286] width 345 height 35
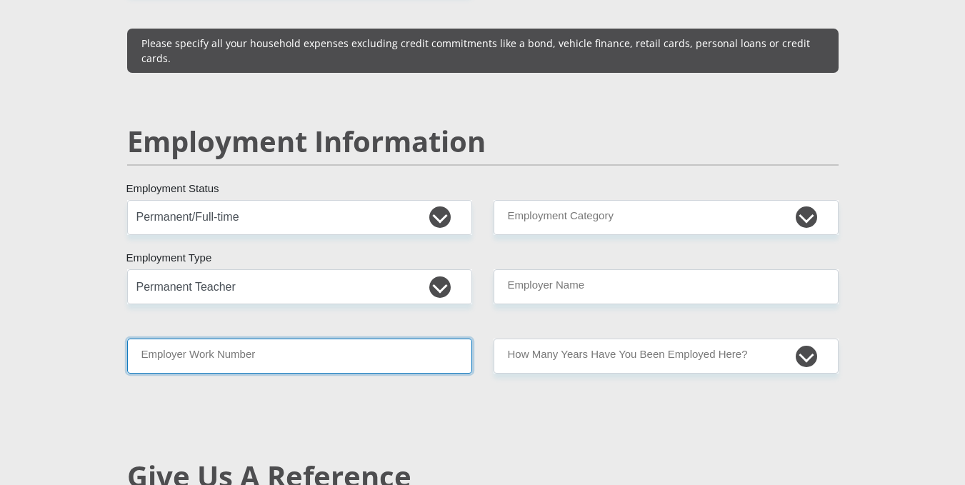
click at [411, 338] on input "Employer Work Number" at bounding box center [299, 355] width 345 height 35
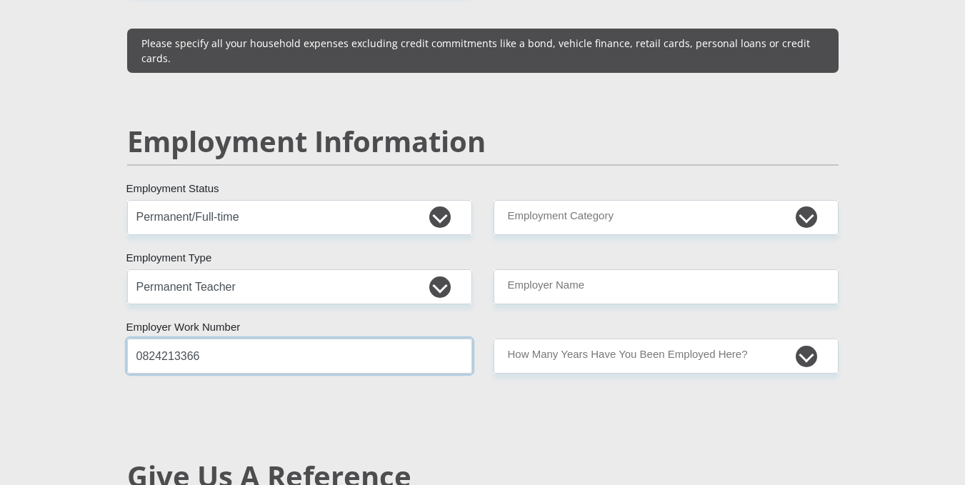
type input "0824213366"
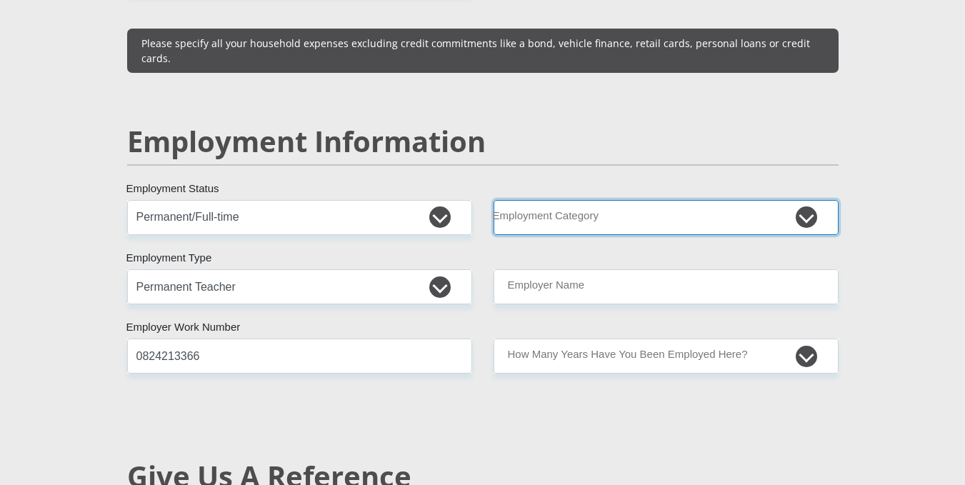
click at [799, 200] on select "AGRICULTURE ALCOHOL & TOBACCO CONSTRUCTION MATERIALS METALLURGY EQUIPMENT FOR R…" at bounding box center [665, 217] width 345 height 35
select select "71"
click at [493, 200] on select "AGRICULTURE ALCOHOL & TOBACCO CONSTRUCTION MATERIALS METALLURGY EQUIPMENT FOR R…" at bounding box center [665, 217] width 345 height 35
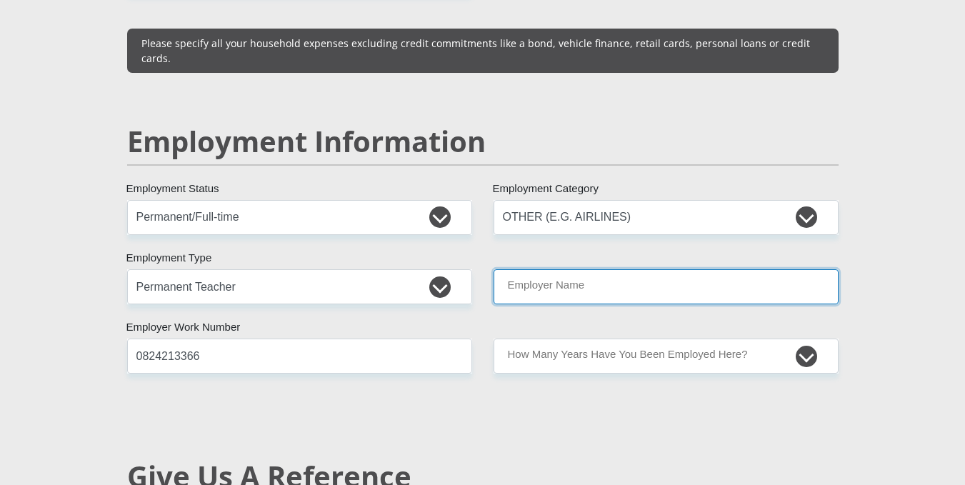
click at [613, 269] on input "Employer Name" at bounding box center [665, 286] width 345 height 35
type input "Masenyeletse"
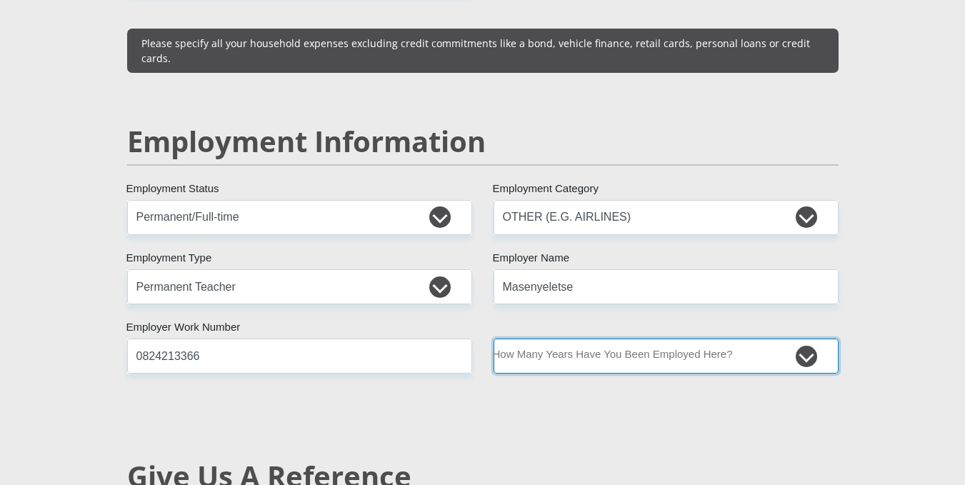
click at [813, 338] on select "less than 1 year 1-3 years 3-5 years 5+ years" at bounding box center [665, 355] width 345 height 35
select select "6"
click at [493, 338] on select "less than 1 year 1-3 years 3-5 years 5+ years" at bounding box center [665, 355] width 345 height 35
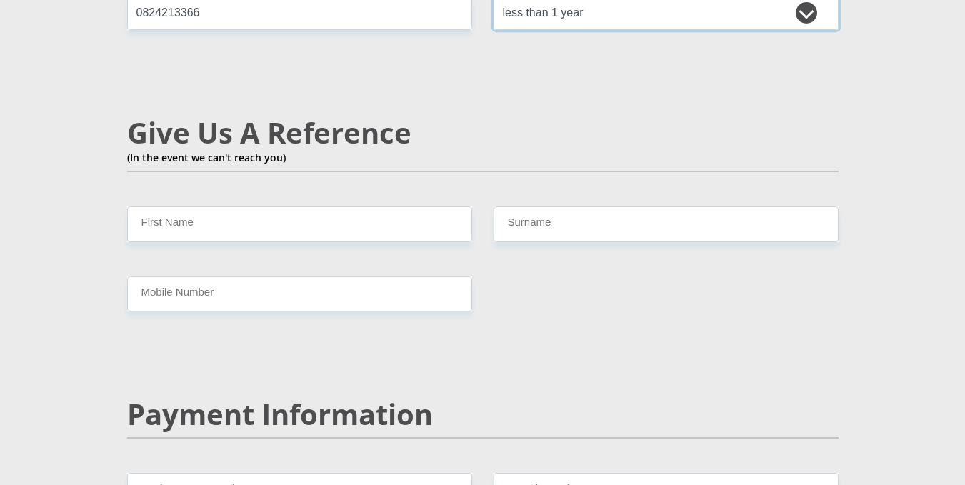
scroll to position [2533, 0]
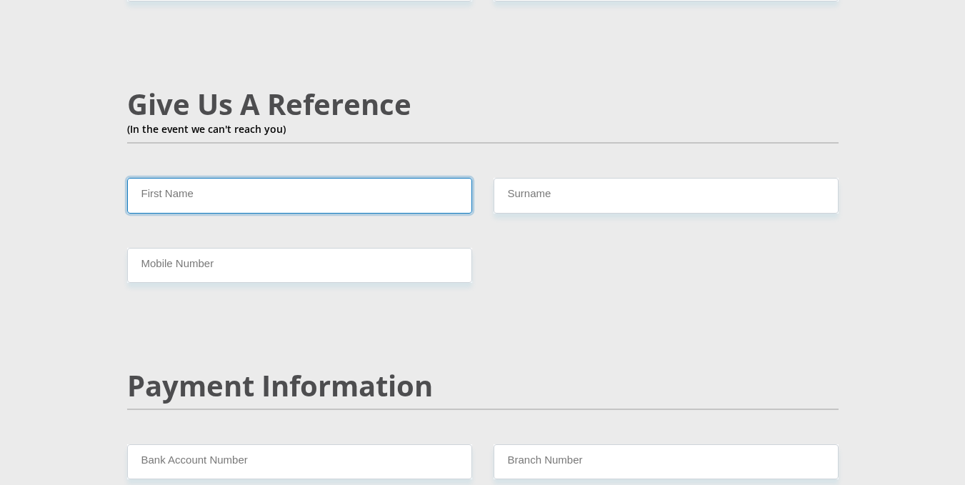
click at [289, 178] on input "First Name" at bounding box center [299, 195] width 345 height 35
type input "Dikobong"
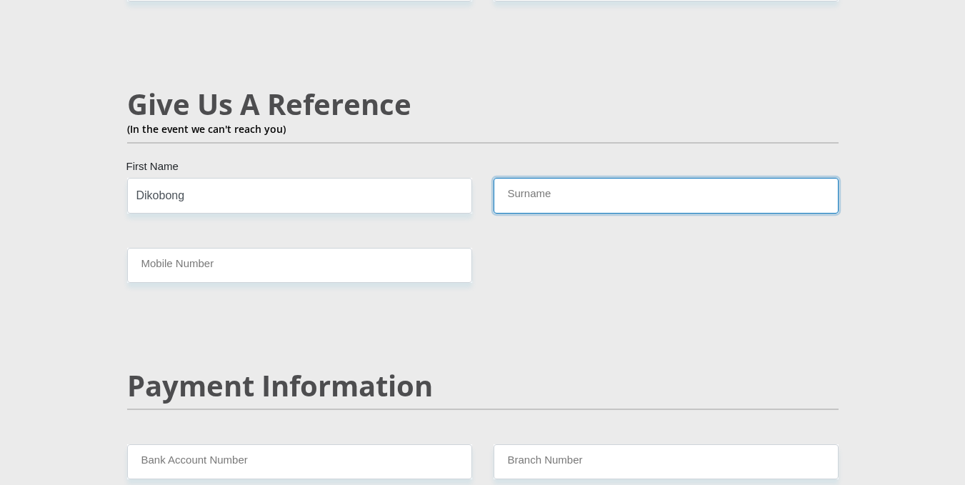
click at [568, 178] on input "Surname" at bounding box center [665, 195] width 345 height 35
type input "Malapane"
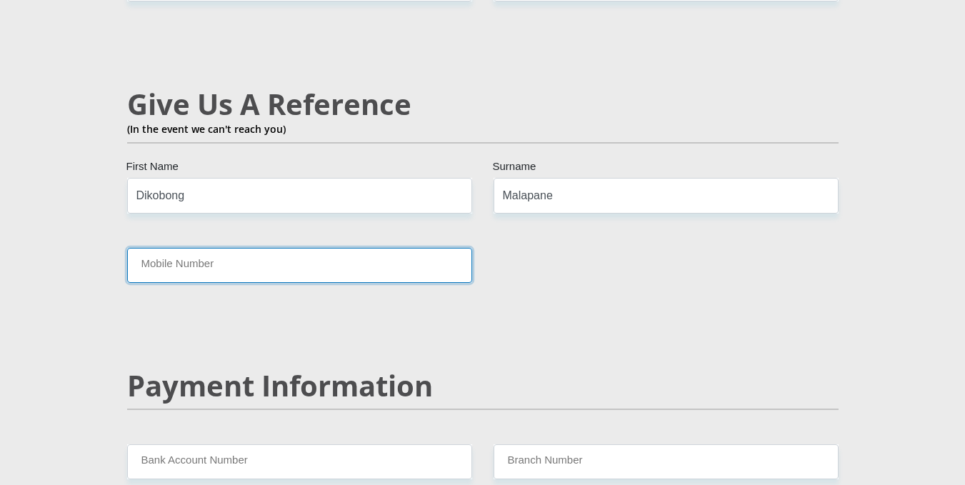
click at [295, 248] on input "Mobile Number" at bounding box center [299, 265] width 345 height 35
type input "0762211470"
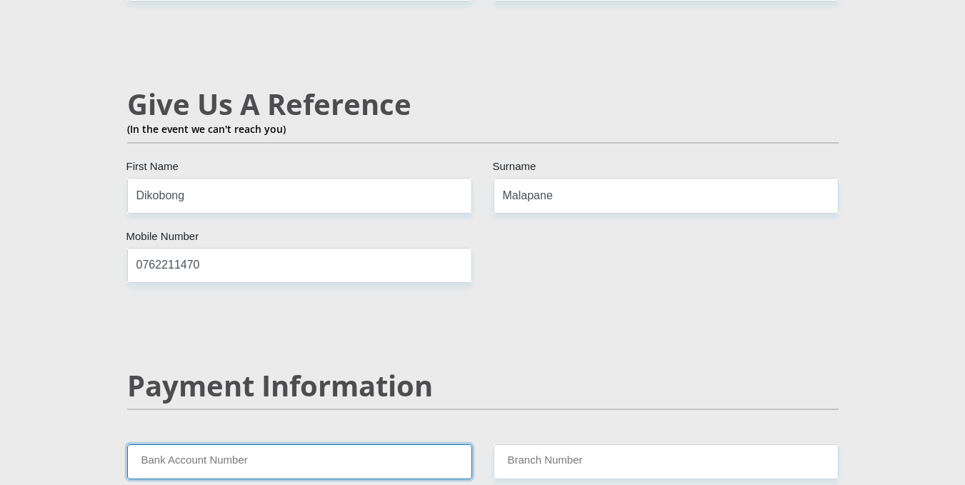
click at [266, 444] on input "Bank Account Number" at bounding box center [299, 461] width 345 height 35
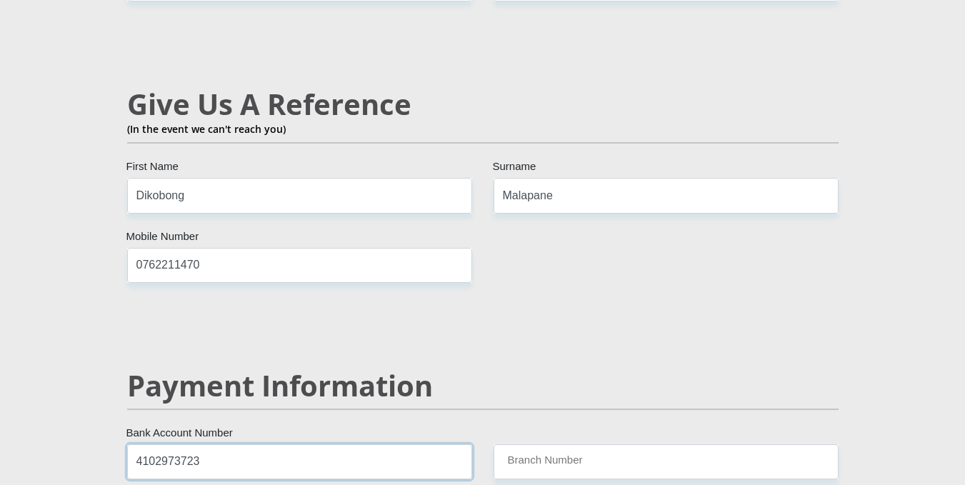
type input "4102973723"
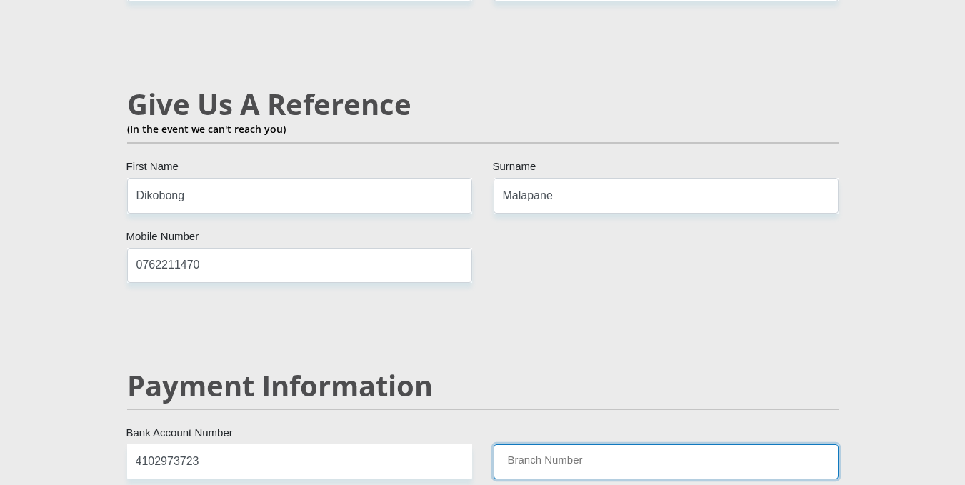
click at [606, 444] on input "Branch Number" at bounding box center [665, 461] width 345 height 35
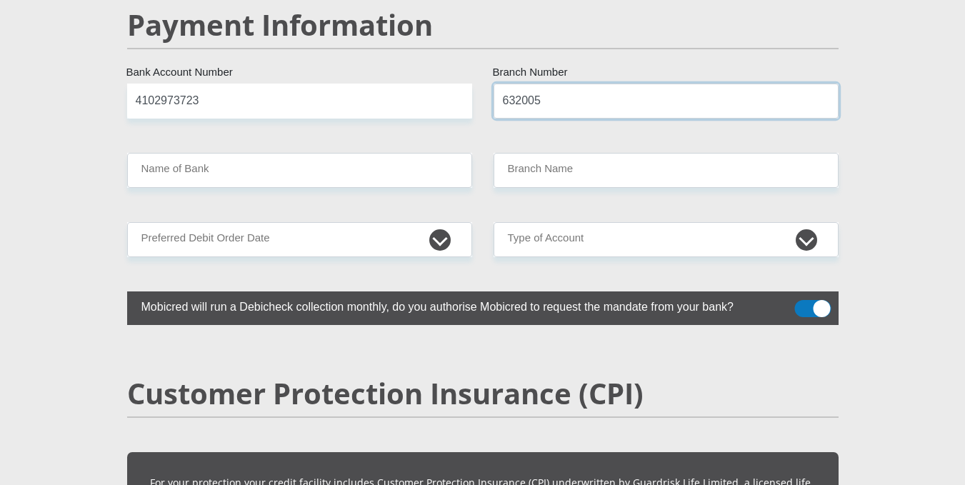
scroll to position [2913, 0]
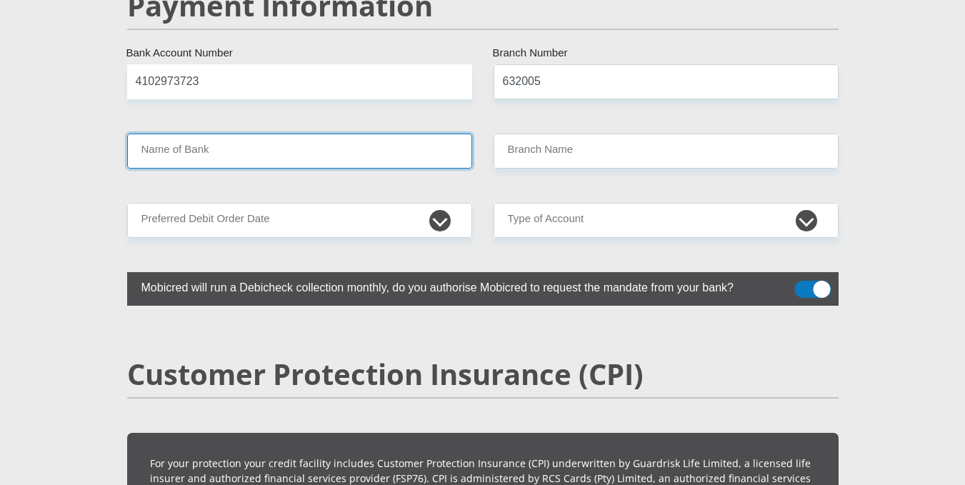
click at [238, 134] on input "Name of Bank" at bounding box center [299, 151] width 345 height 35
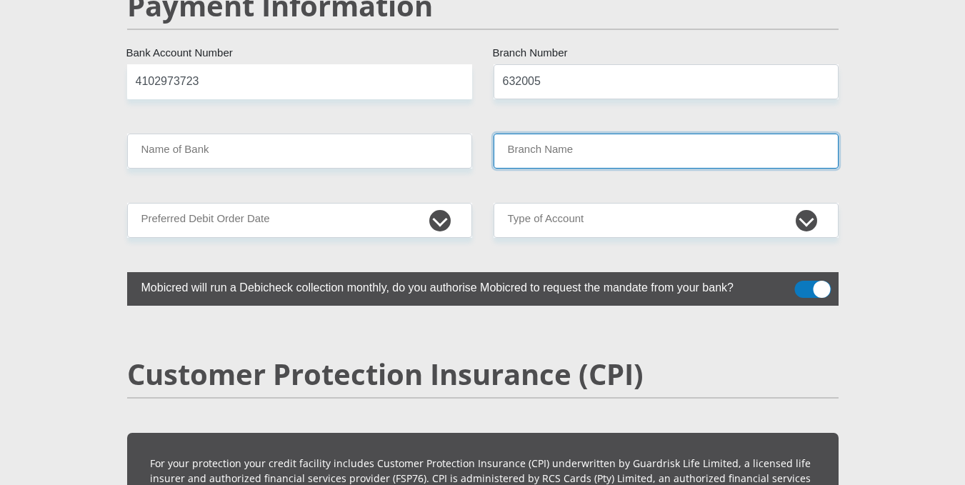
click at [593, 134] on input "Branch Name" at bounding box center [665, 151] width 345 height 35
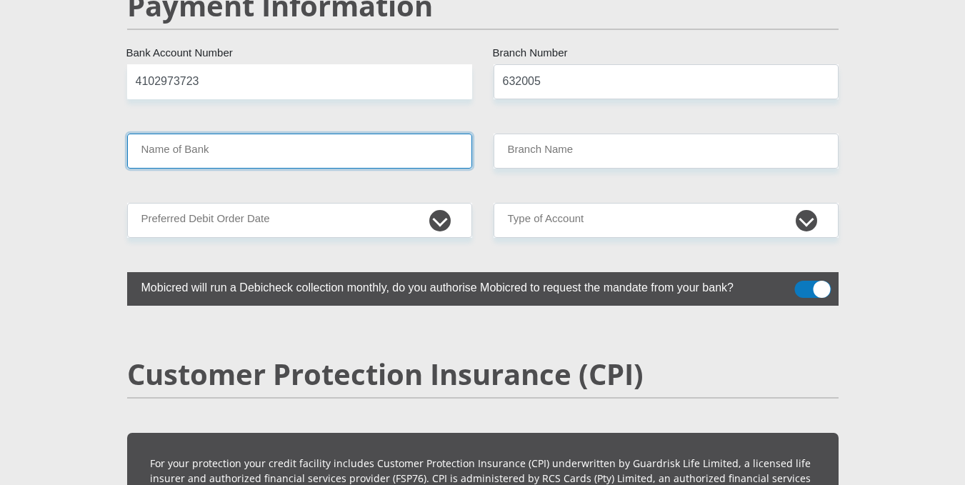
click at [432, 134] on input "Name of Bank" at bounding box center [299, 151] width 345 height 35
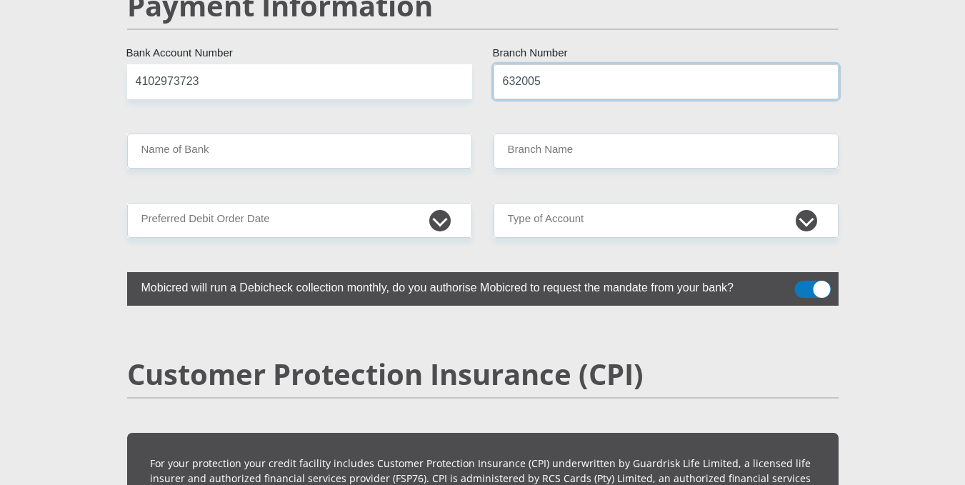
click at [546, 64] on input "632005" at bounding box center [665, 81] width 345 height 35
type input "6"
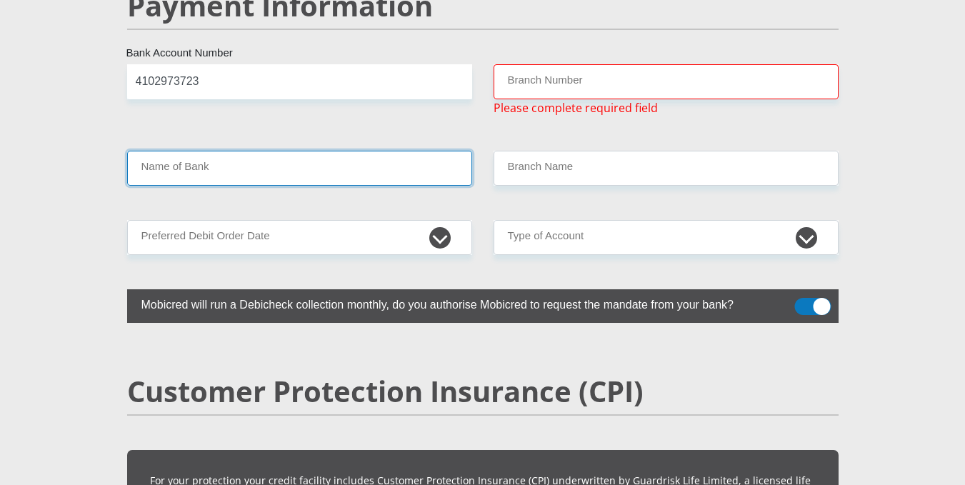
click at [383, 151] on input "Name of Bank" at bounding box center [299, 168] width 345 height 35
type input "ABSA BANK"
type input "ABSA ELECTRONIC SETTLEMENT CNT"
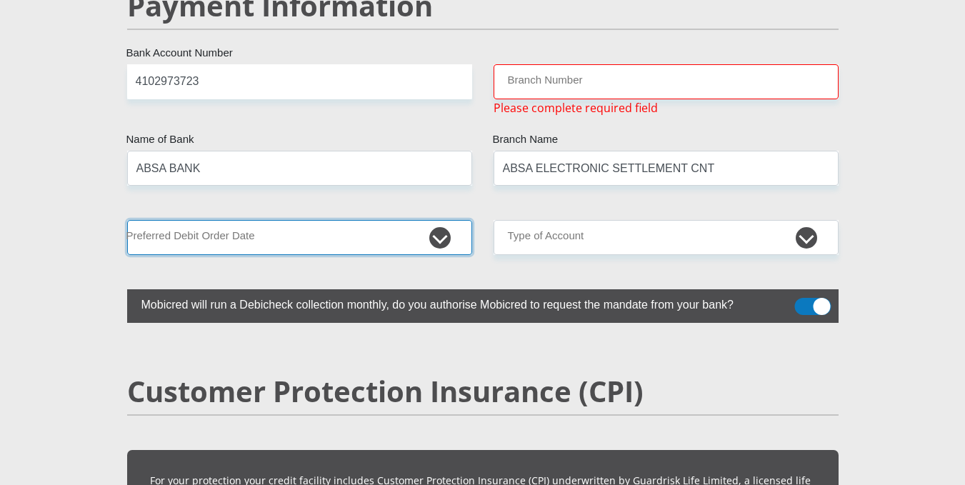
click at [340, 220] on select "1st 2nd 3rd 4th 5th 7th 18th 19th 20th 21st 22nd 23rd 24th 25th 26th 27th 28th …" at bounding box center [299, 237] width 345 height 35
select select "22"
click at [127, 220] on select "1st 2nd 3rd 4th 5th 7th 18th 19th 20th 21st 22nd 23rd 24th 25th 26th 27th 28th …" at bounding box center [299, 237] width 345 height 35
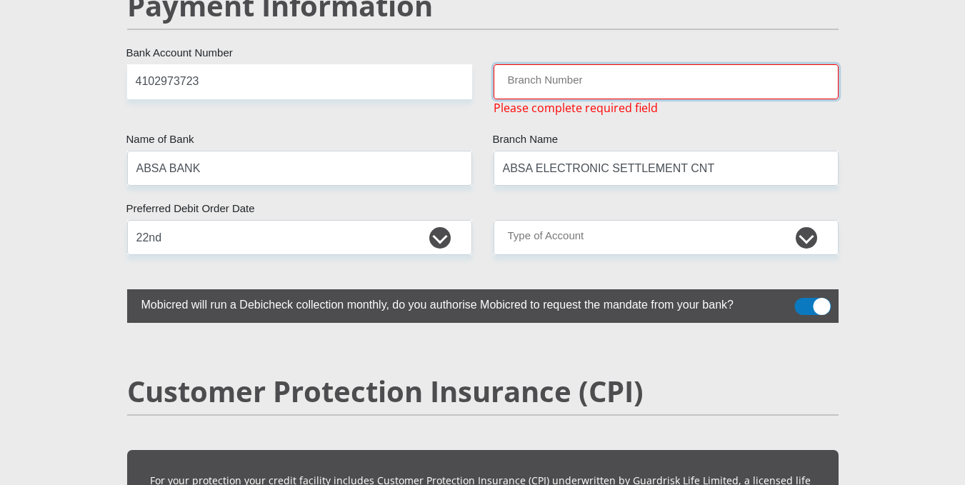
click at [618, 64] on input "Branch Number" at bounding box center [665, 81] width 345 height 35
type input "6"
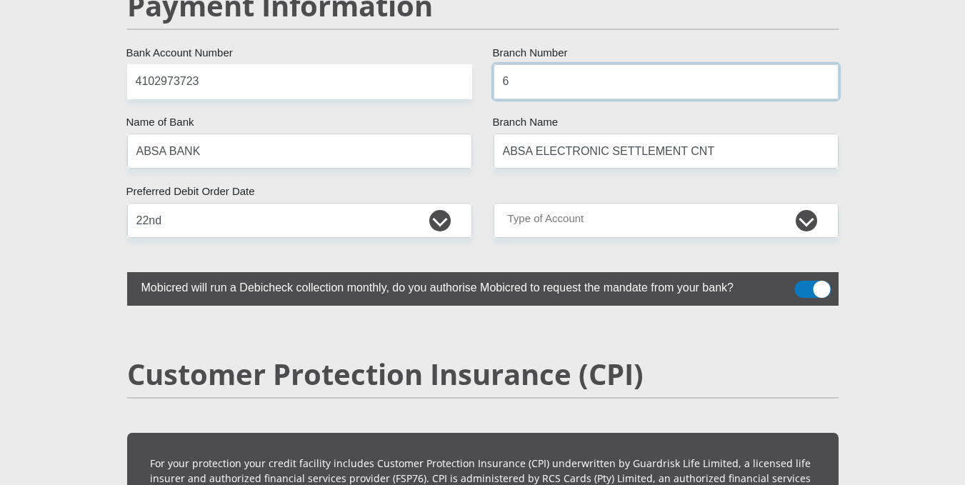
click at [618, 64] on input "6" at bounding box center [665, 81] width 345 height 35
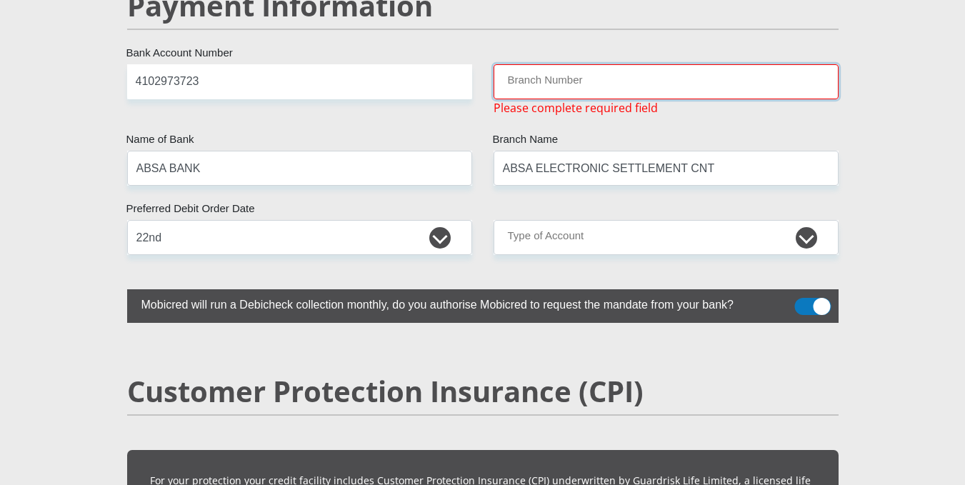
click at [618, 64] on input "Branch Number" at bounding box center [665, 81] width 345 height 35
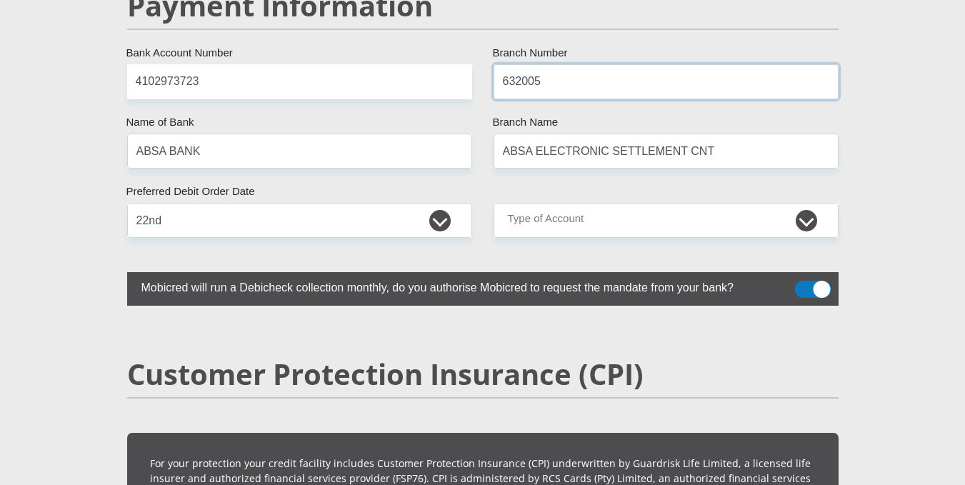
type input "632005"
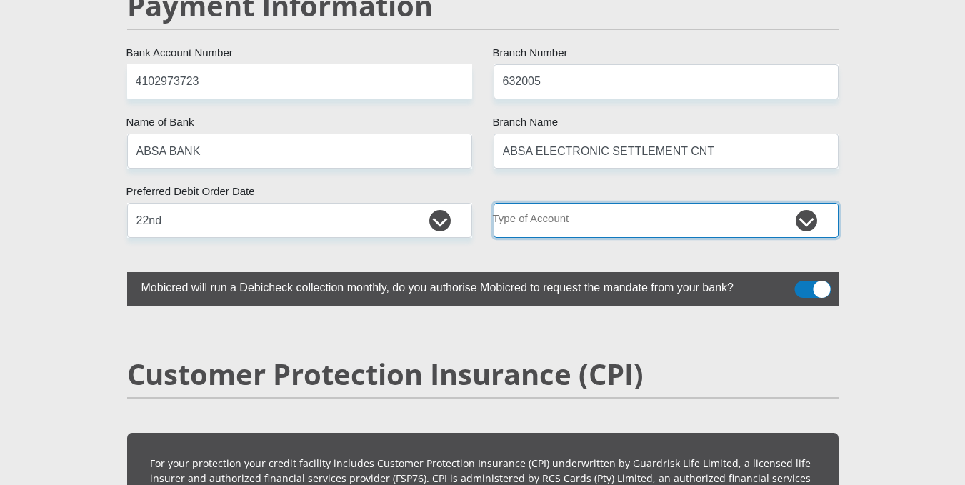
click at [664, 203] on select "Cheque Savings" at bounding box center [665, 220] width 345 height 35
select select "CUR"
click at [493, 203] on select "Cheque Savings" at bounding box center [665, 220] width 345 height 35
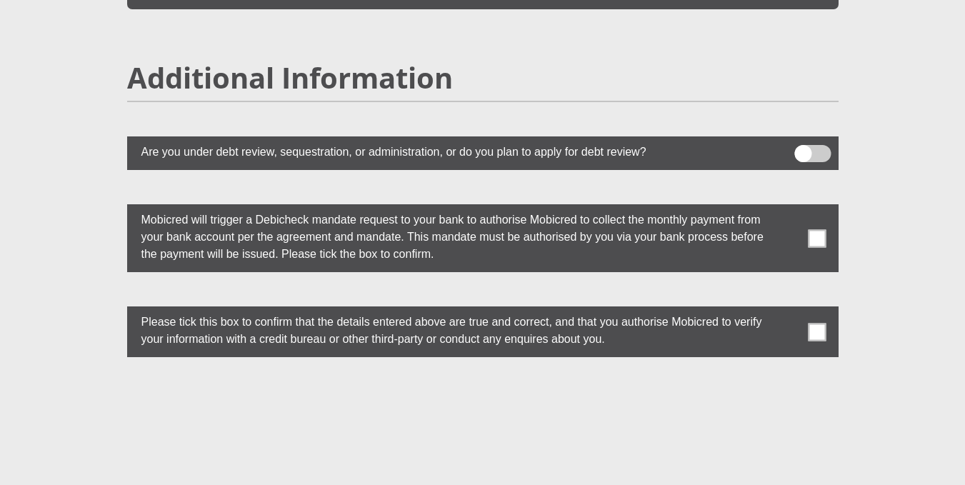
scroll to position [3941, 0]
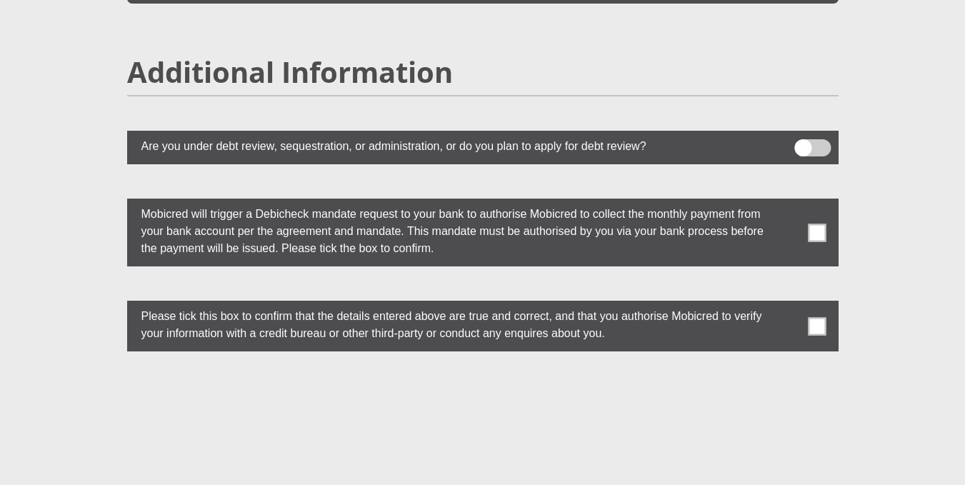
click at [813, 224] on span at bounding box center [817, 233] width 18 height 18
click at [788, 202] on input "checkbox" at bounding box center [788, 202] width 0 height 0
click at [814, 317] on span at bounding box center [817, 326] width 18 height 18
click at [788, 304] on input "checkbox" at bounding box center [788, 304] width 0 height 0
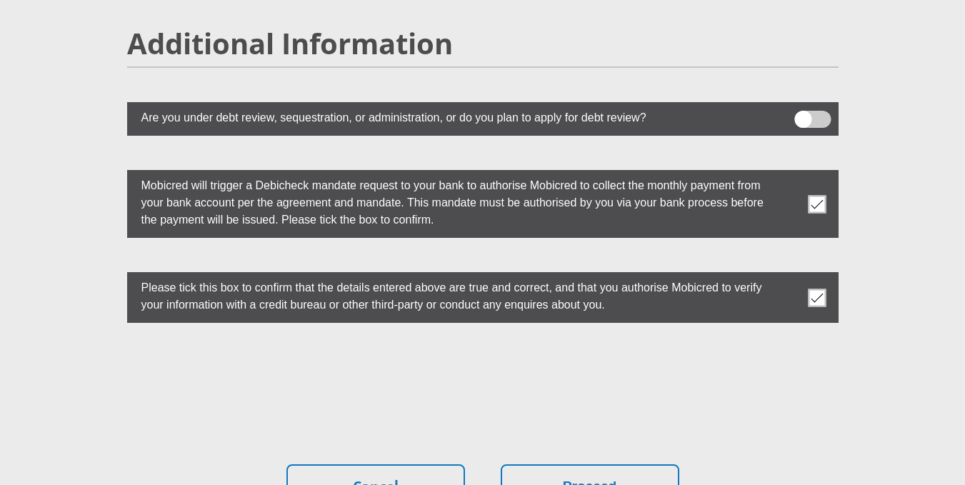
scroll to position [4103, 0]
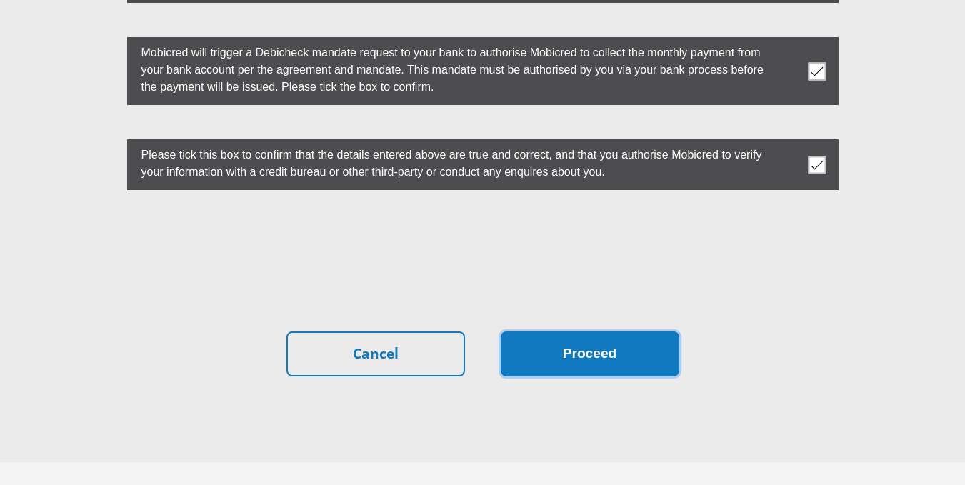
click at [549, 331] on button "Proceed" at bounding box center [590, 353] width 179 height 45
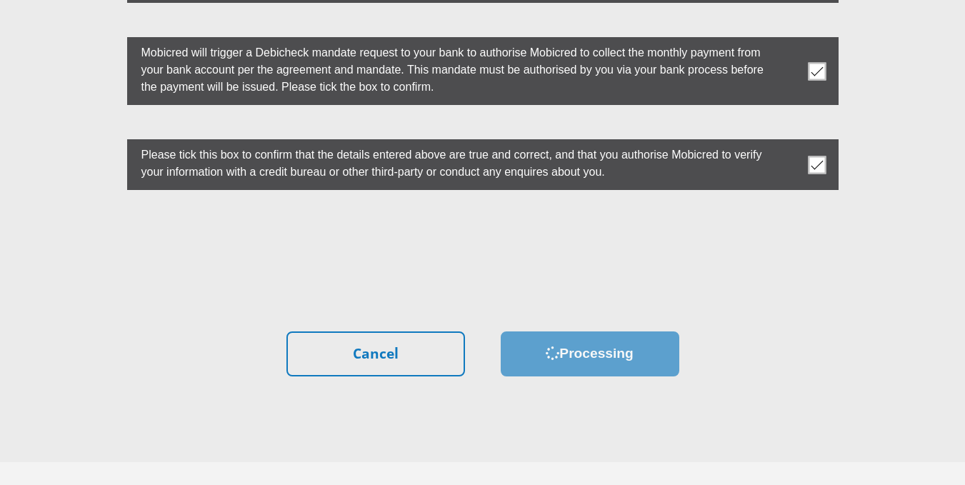
scroll to position [0, 0]
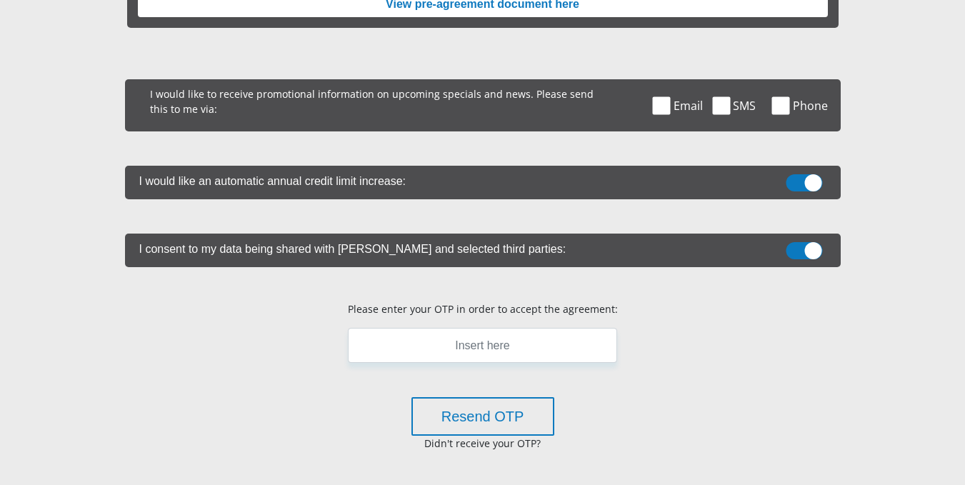
scroll to position [286, 0]
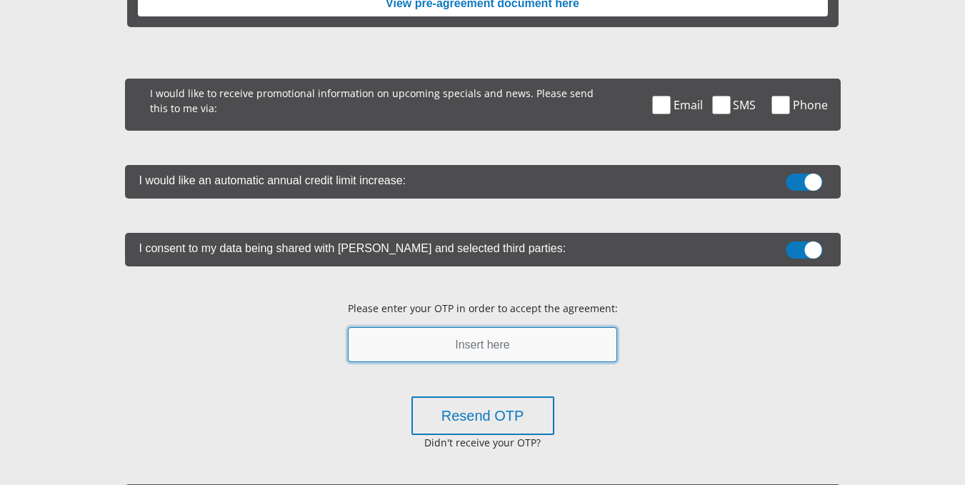
click at [521, 339] on input "text" at bounding box center [482, 344] width 269 height 35
click at [723, 109] on span at bounding box center [721, 105] width 18 height 18
click at [736, 82] on input "SMS" at bounding box center [736, 82] width 0 height 0
click at [484, 343] on input "text" at bounding box center [482, 344] width 269 height 35
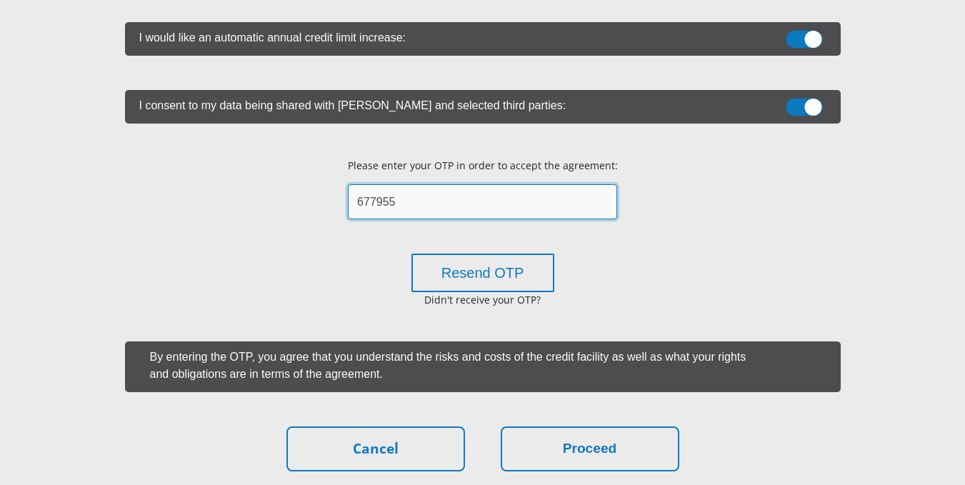
scroll to position [476, 0]
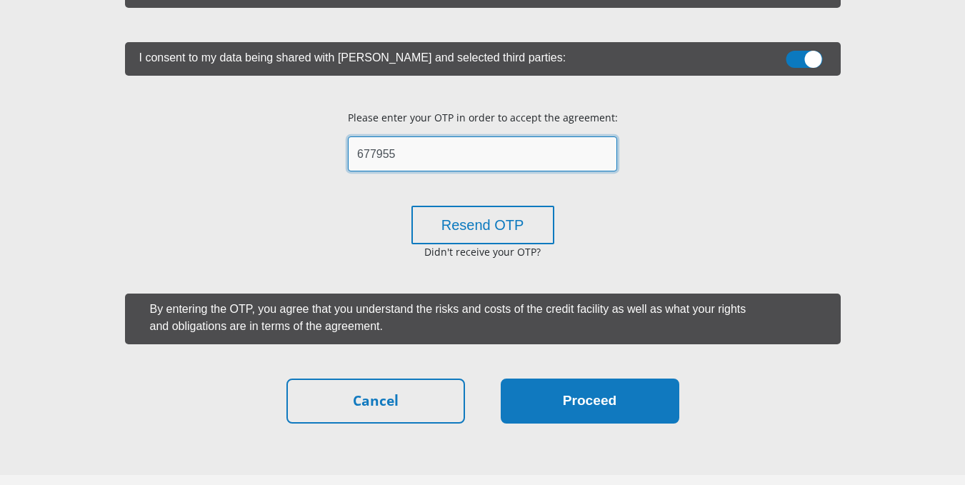
type input "677955"
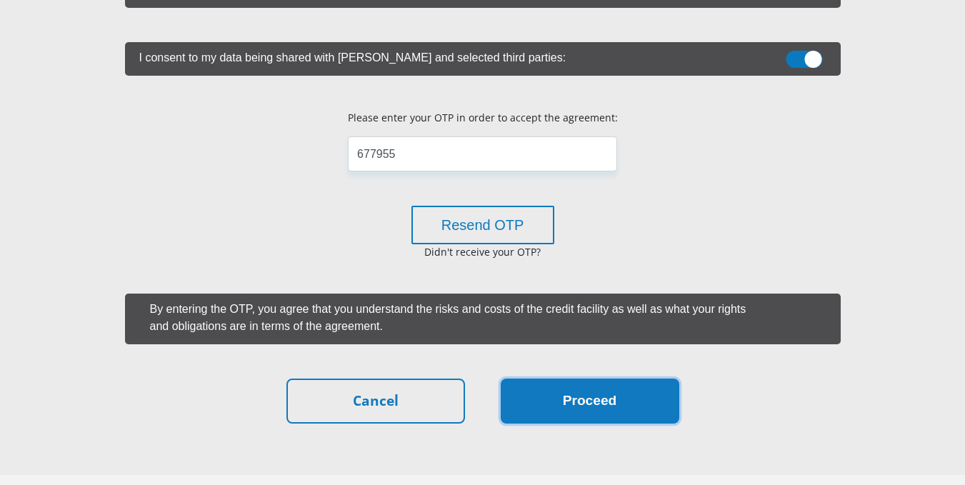
click at [597, 400] on button "Proceed" at bounding box center [590, 400] width 179 height 45
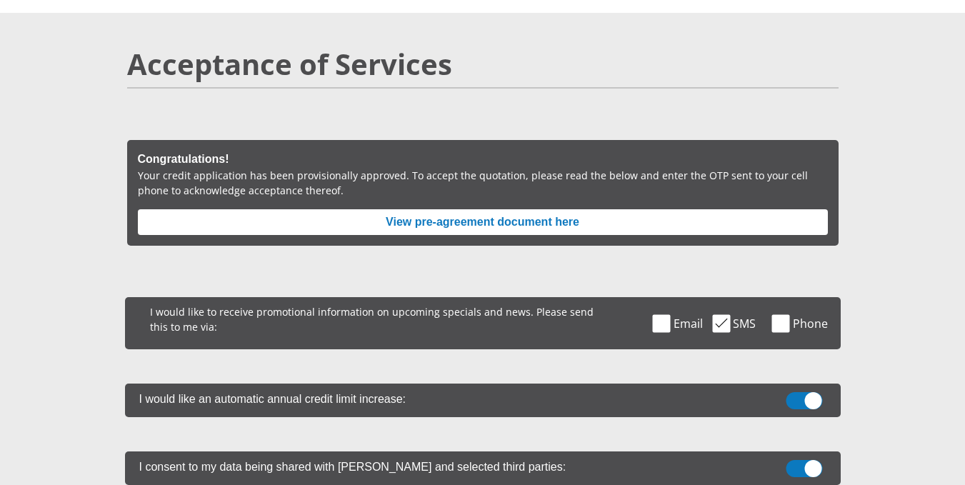
scroll to position [66, 0]
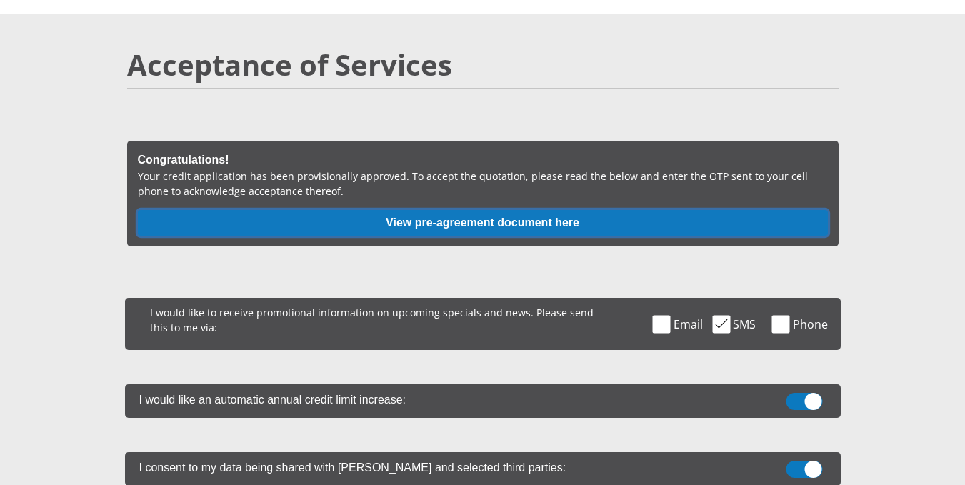
click at [444, 226] on button "View pre-agreement document here" at bounding box center [483, 223] width 690 height 26
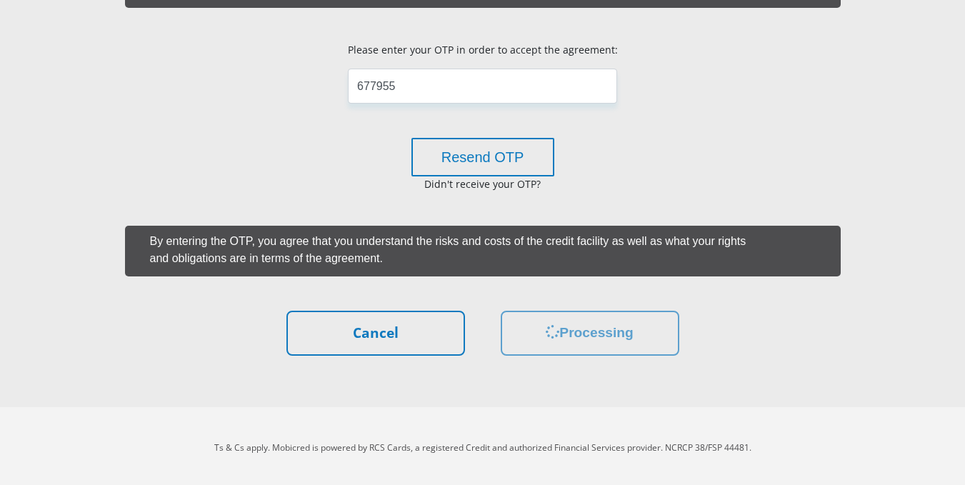
scroll to position [548, 0]
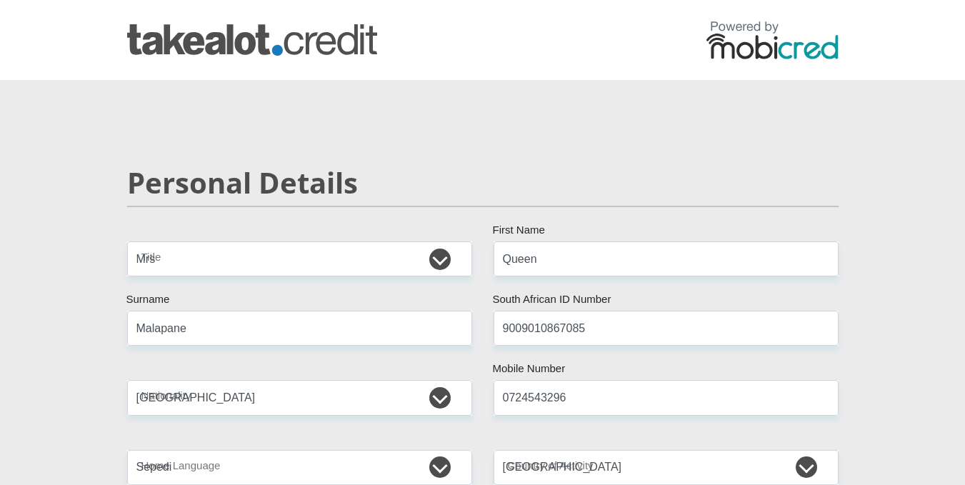
select select "Mrs"
select select "ZAF"
select select "nso"
select select "ZAF"
select select "5"
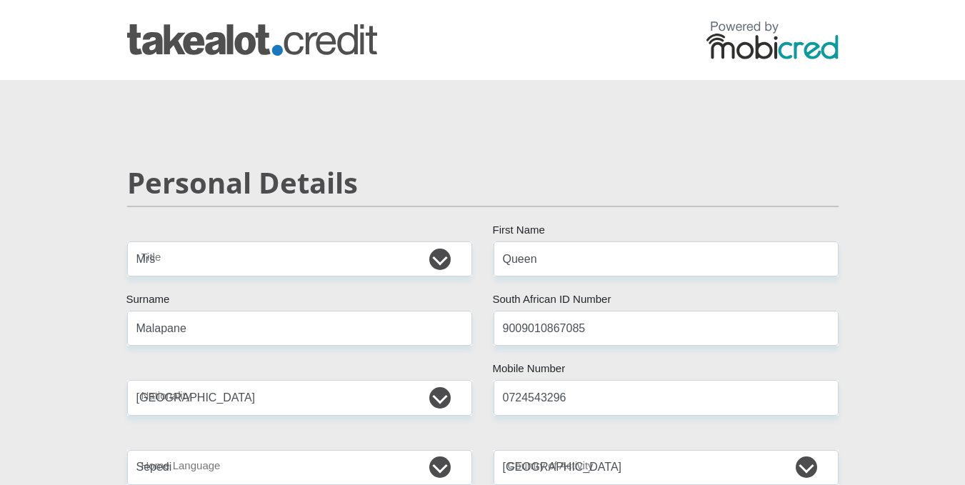
select select "Limpopo"
select select "5"
select select "Owned"
select select "1"
select select "71"
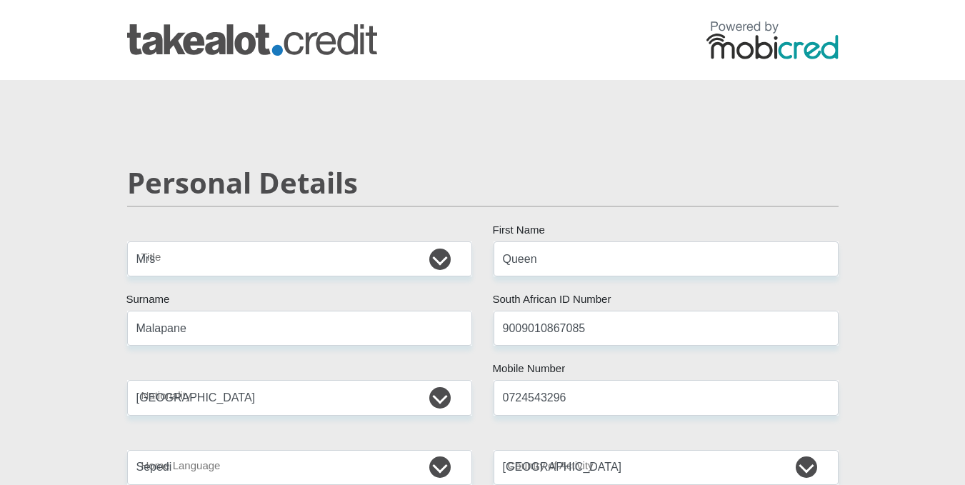
select select "Permanent Teacher"
select select "6"
select select "22"
select select "CUR"
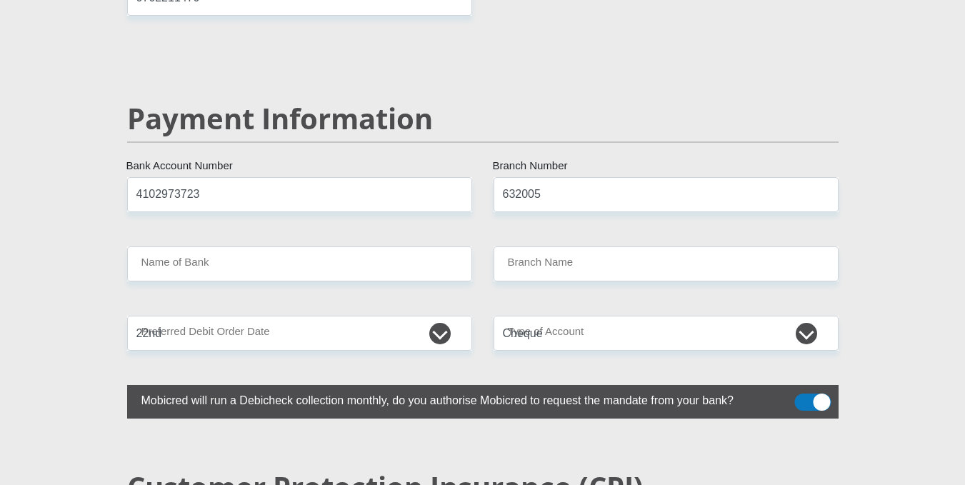
scroll to position [2761, 0]
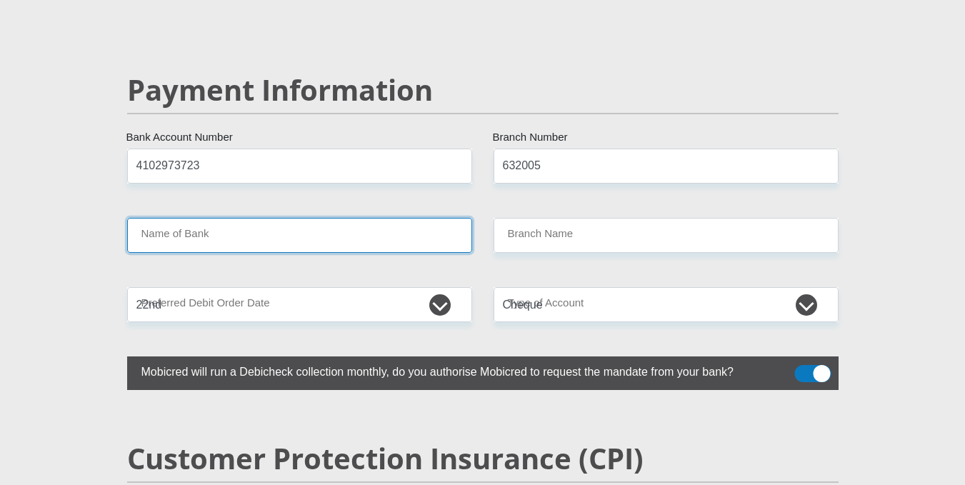
click at [396, 218] on input "Name of Bank" at bounding box center [299, 235] width 345 height 35
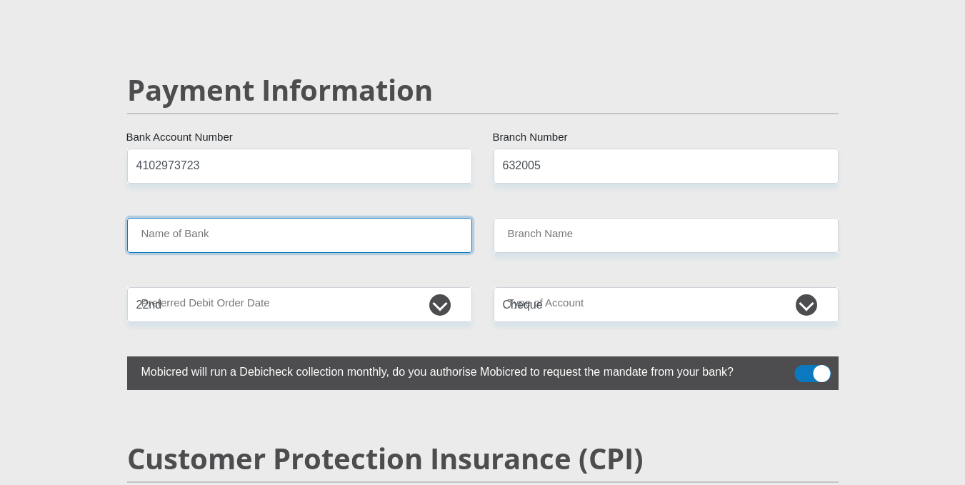
click at [396, 218] on input "Name of Bank" at bounding box center [299, 235] width 345 height 35
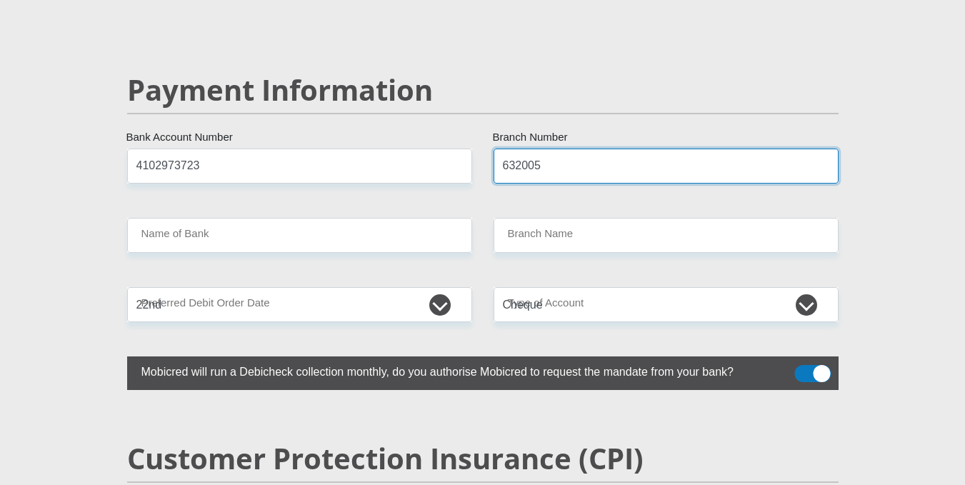
click at [543, 149] on input "632005" at bounding box center [665, 166] width 345 height 35
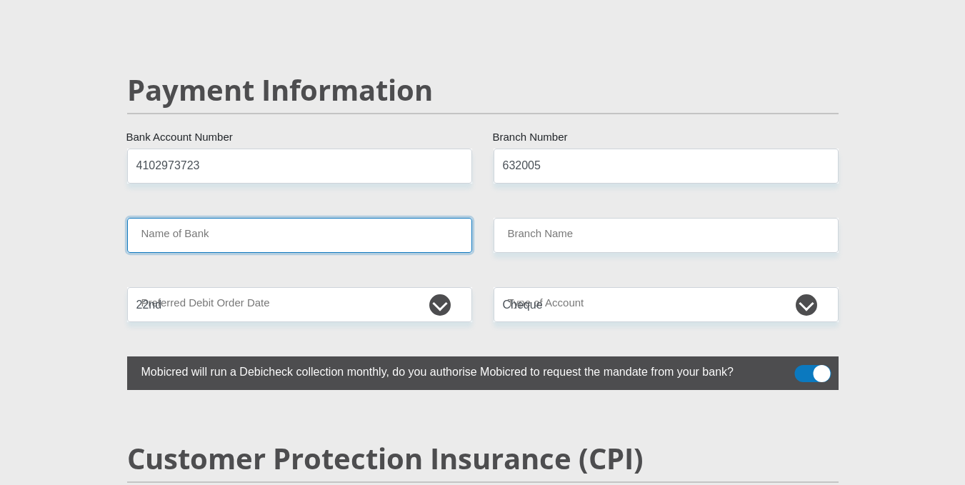
click at [463, 218] on input "Name of Bank" at bounding box center [299, 235] width 345 height 35
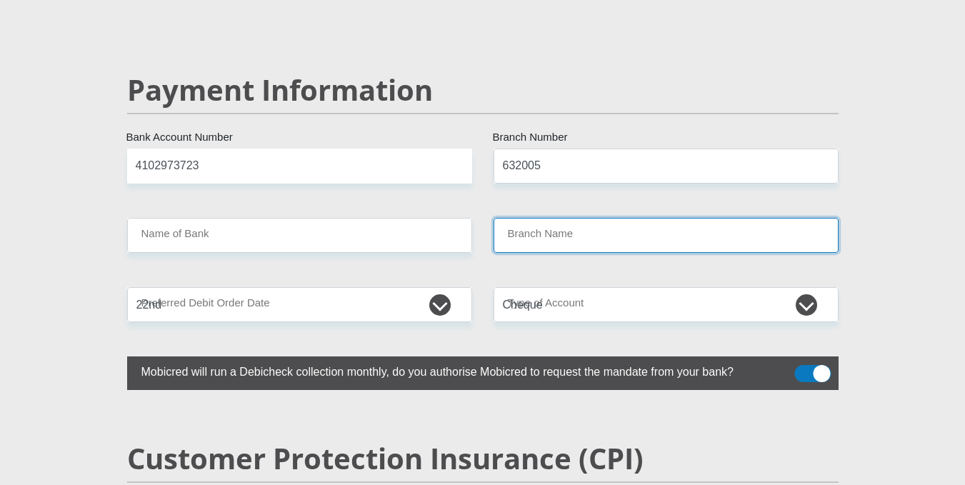
click at [622, 218] on input "Branch Name" at bounding box center [665, 235] width 345 height 35
type input "ABSA BANK"
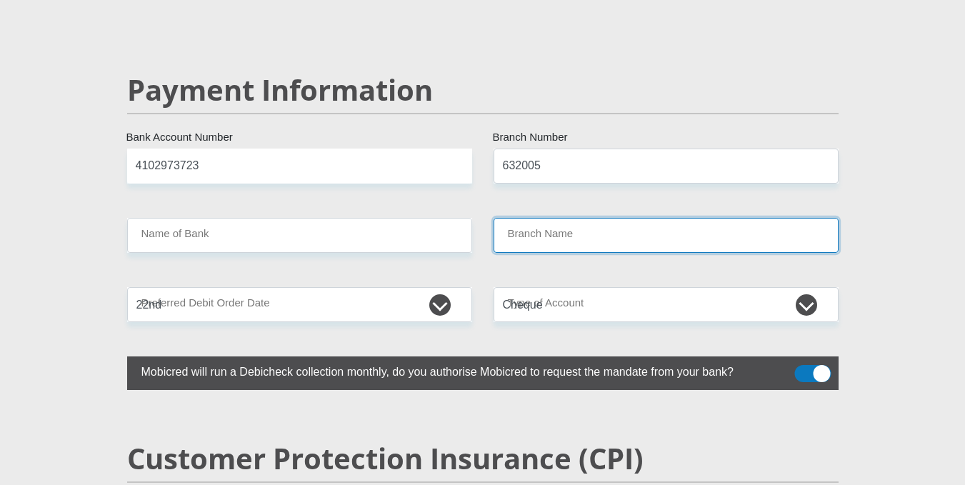
type input "ABSA ELECTRONIC SETTLEMENT CNT"
click at [622, 218] on input "ABSA ELECTRONIC SETTLEMENT CNT" at bounding box center [665, 235] width 345 height 35
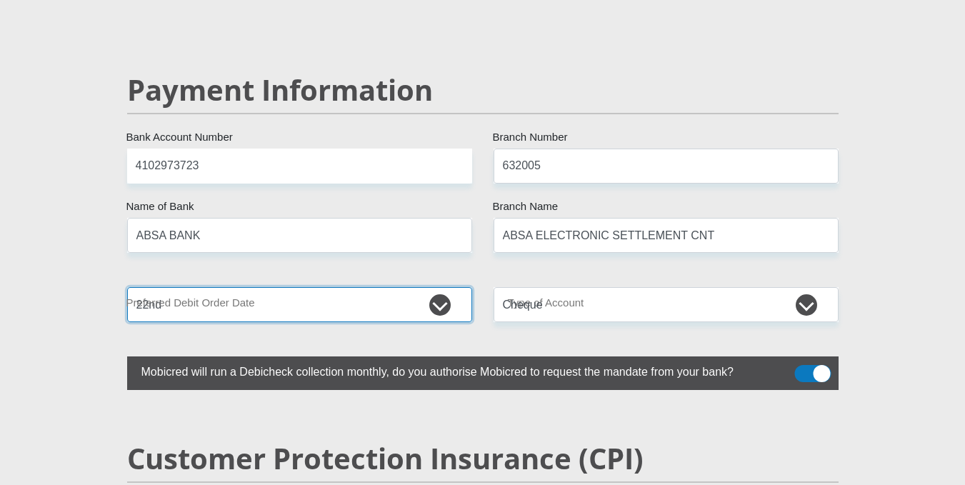
click at [403, 287] on select "1st 2nd 3rd 4th 5th 7th 18th 19th 20th 21st 22nd 23rd 24th 25th 26th 27th 28th …" at bounding box center [299, 304] width 345 height 35
click at [127, 287] on select "1st 2nd 3rd 4th 5th 7th 18th 19th 20th 21st 22nd 23rd 24th 25th 26th 27th 28th …" at bounding box center [299, 304] width 345 height 35
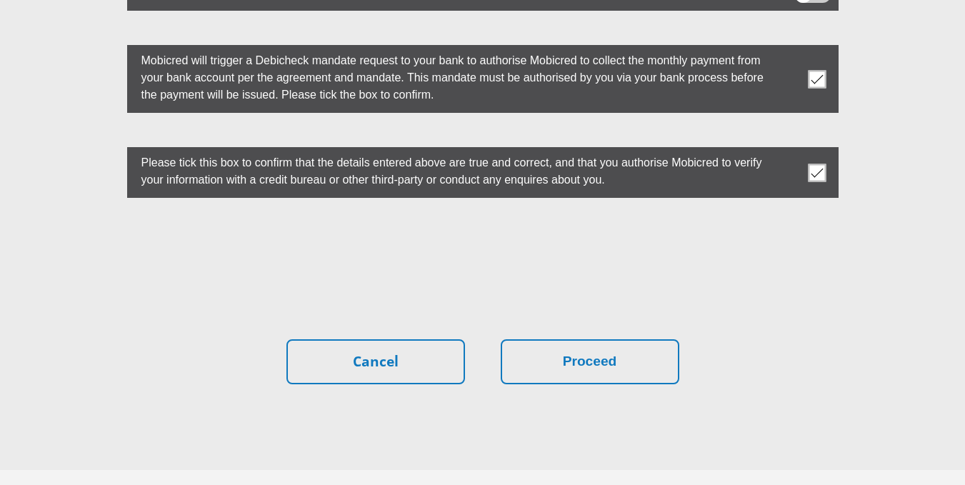
scroll to position [4055, 0]
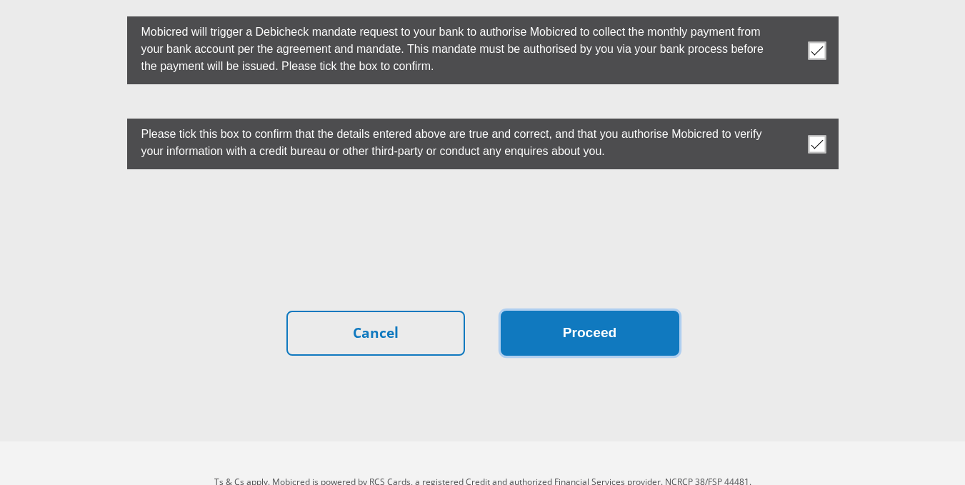
click at [548, 311] on button "Proceed" at bounding box center [590, 333] width 179 height 45
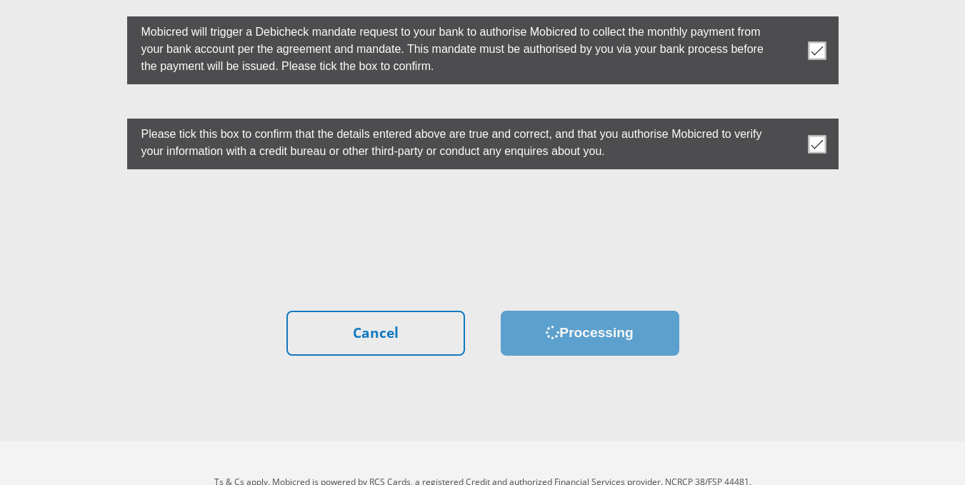
scroll to position [0, 0]
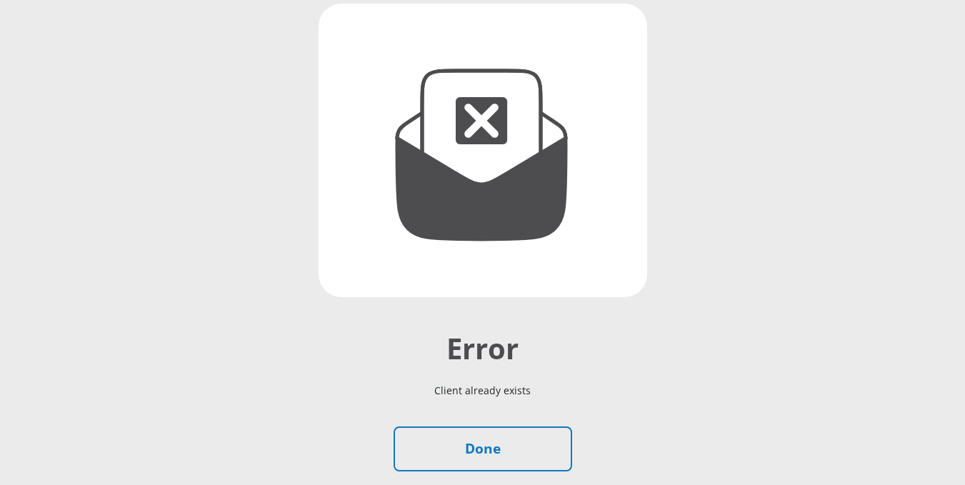
scroll to position [200, 0]
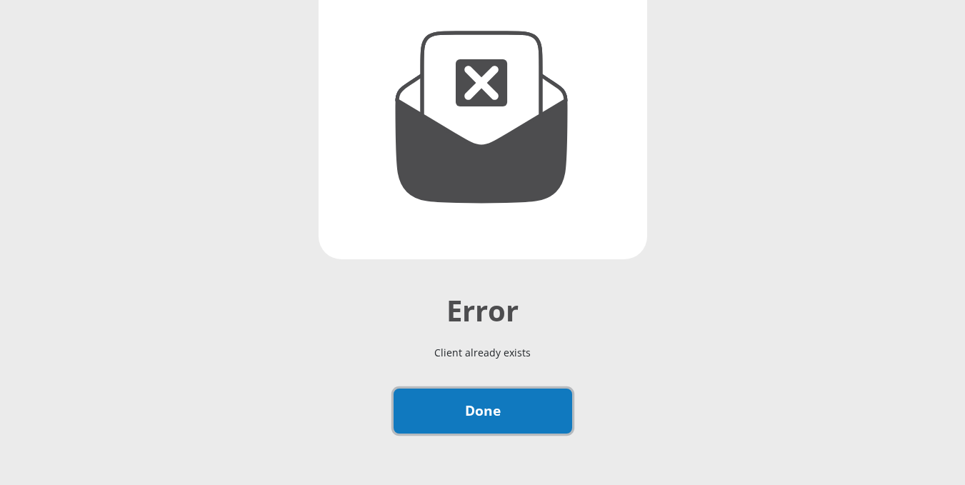
click at [493, 415] on link "Done" at bounding box center [482, 410] width 179 height 45
